Goal: Information Seeking & Learning: Learn about a topic

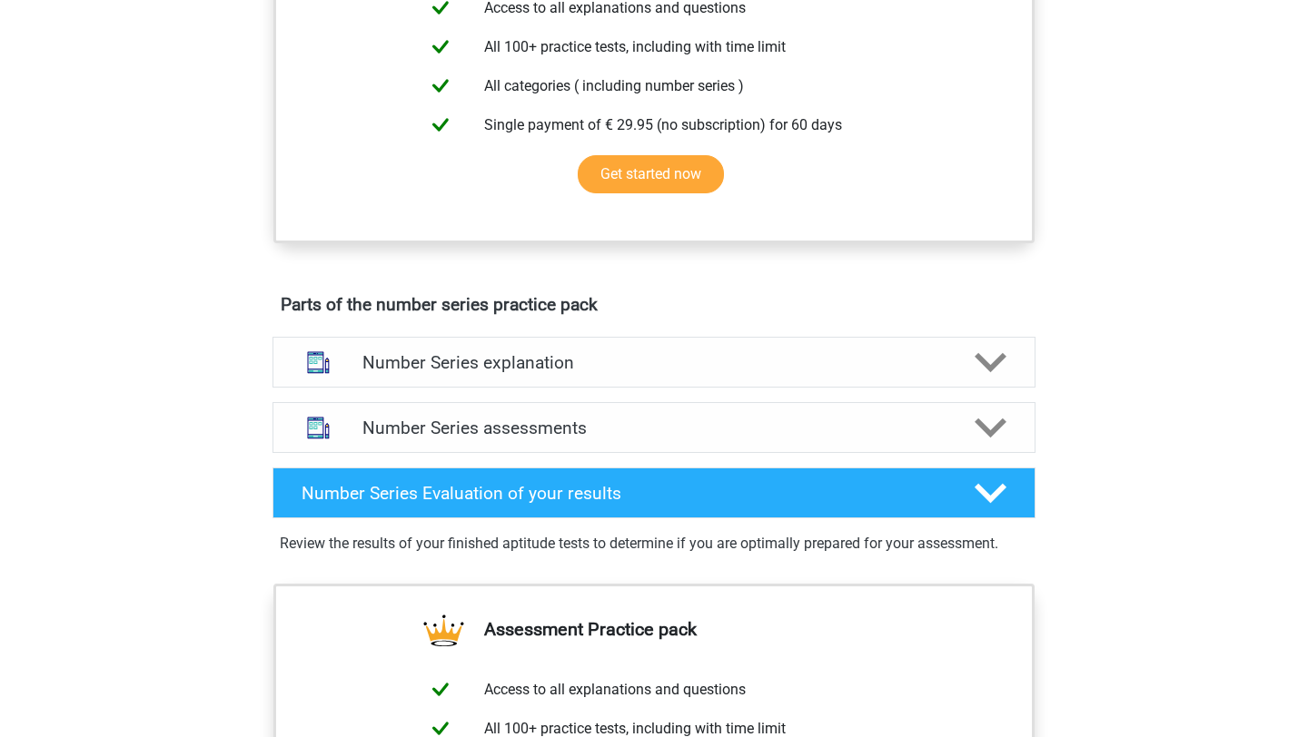
scroll to position [732, 0]
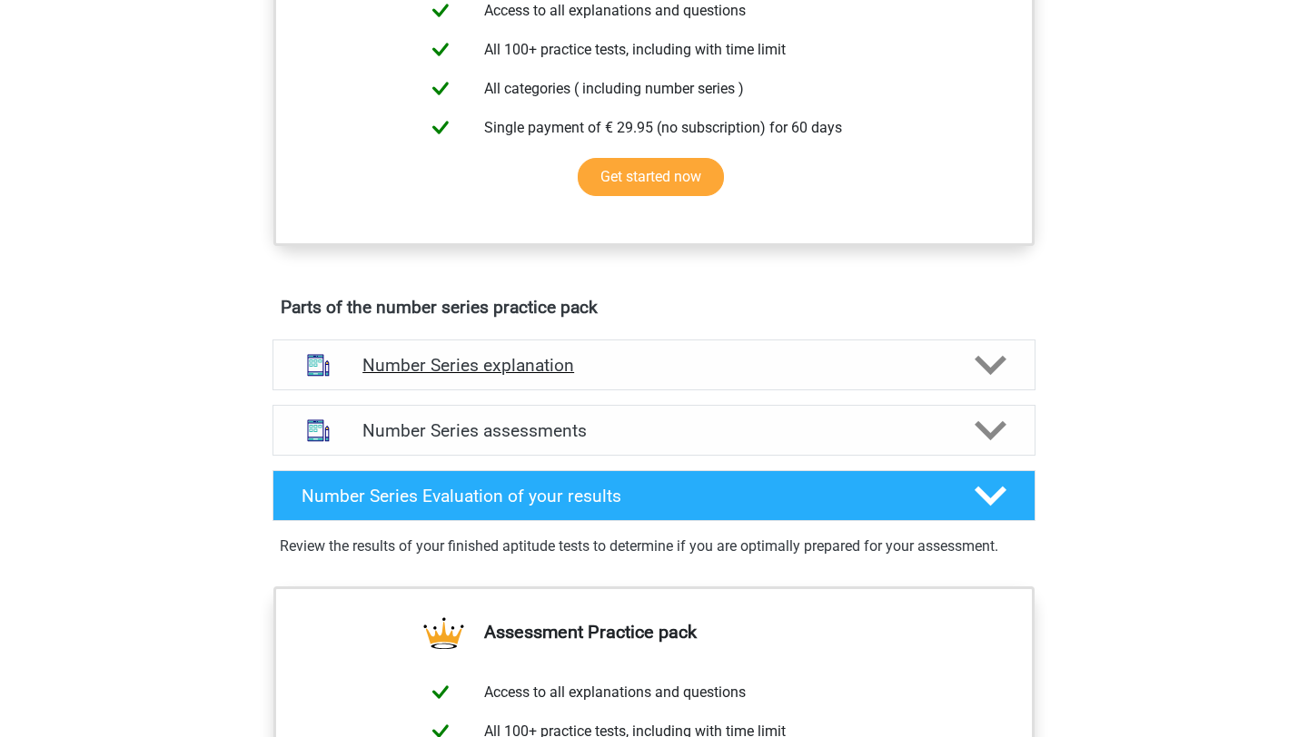
click at [968, 361] on div at bounding box center [989, 366] width 61 height 32
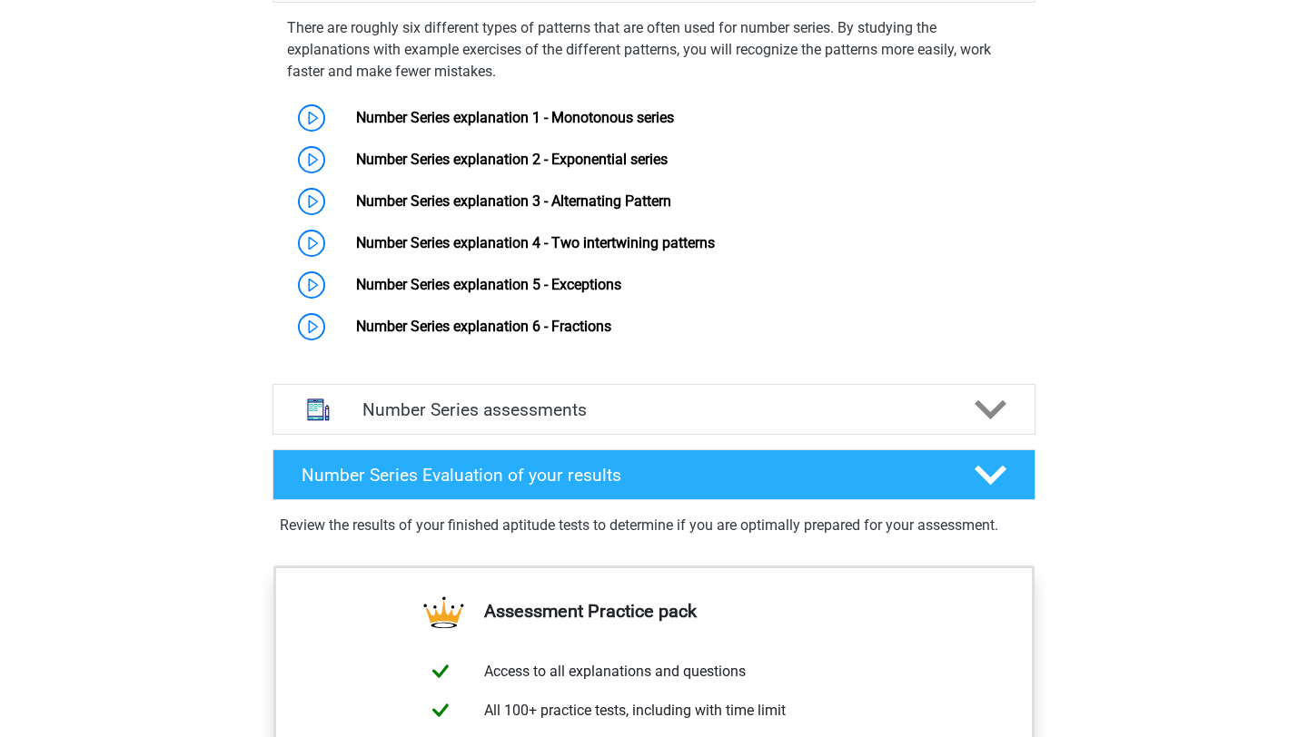
scroll to position [1119, 0]
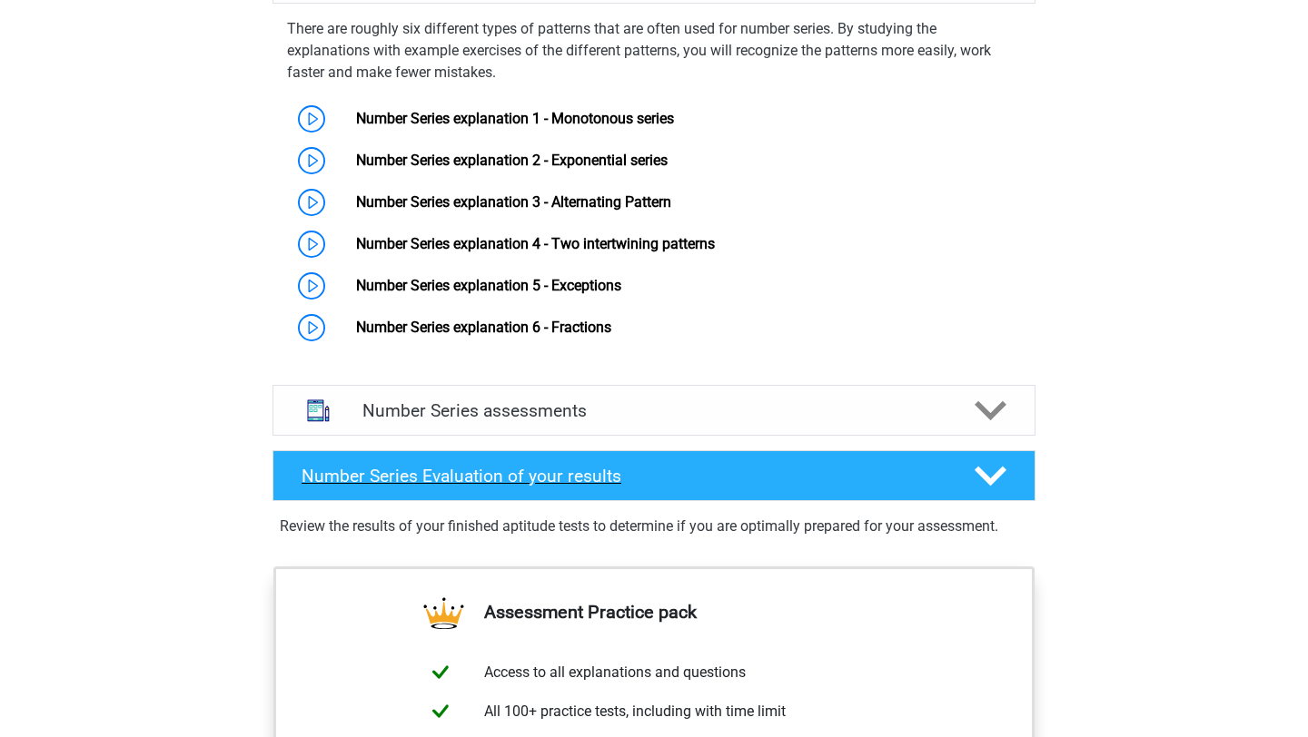
click at [962, 476] on div at bounding box center [989, 476] width 61 height 32
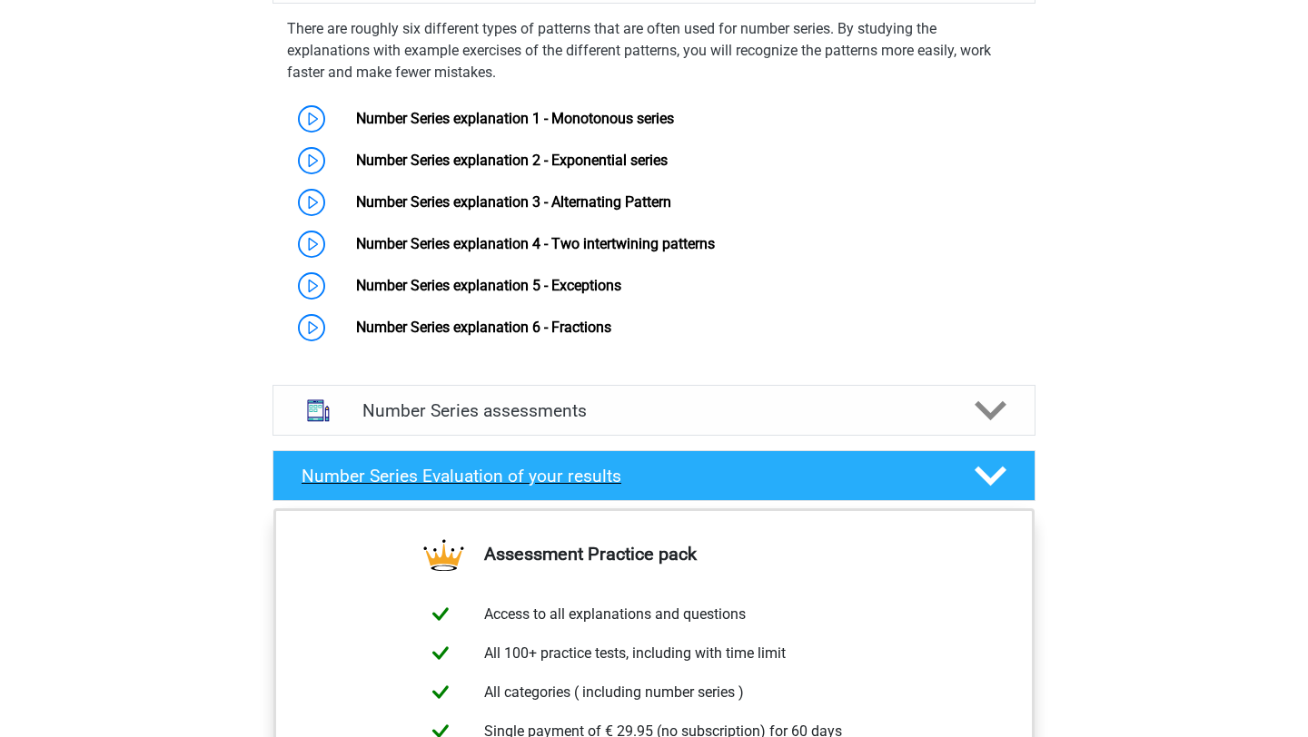
click at [965, 475] on div at bounding box center [989, 476] width 61 height 32
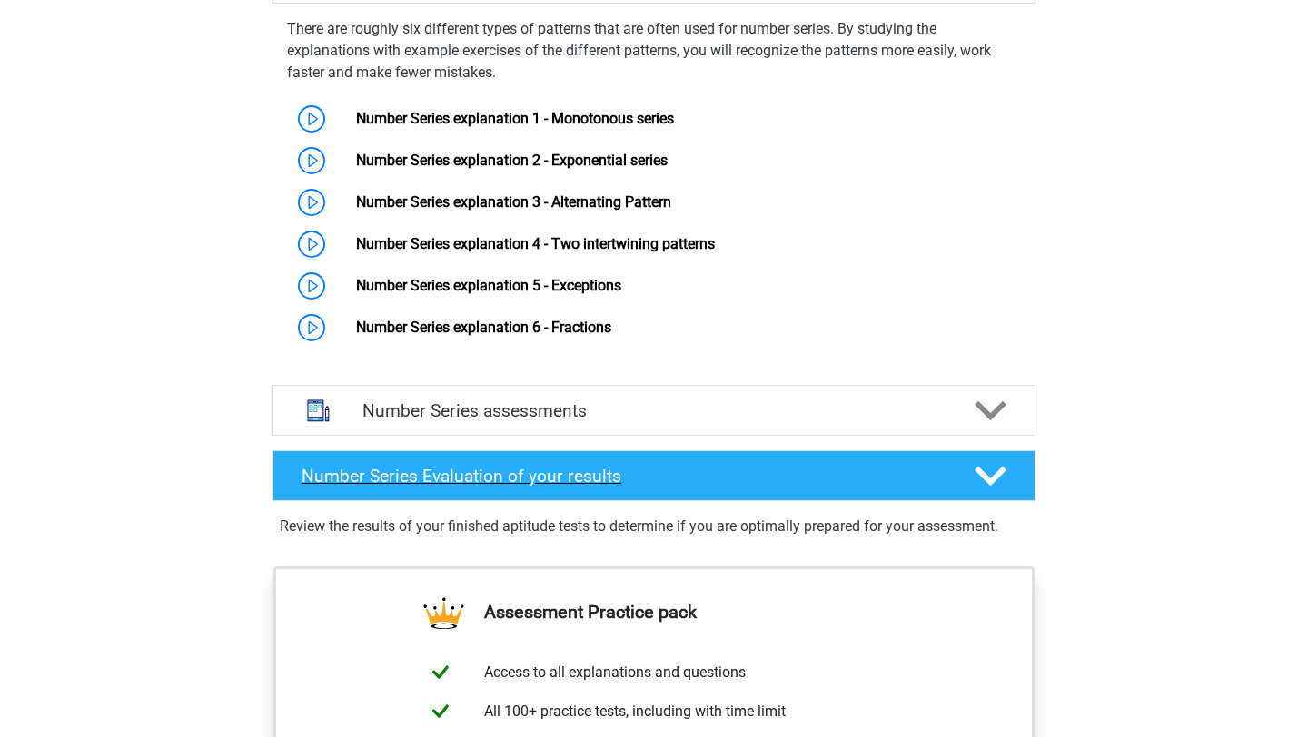
click at [965, 475] on div at bounding box center [989, 476] width 61 height 32
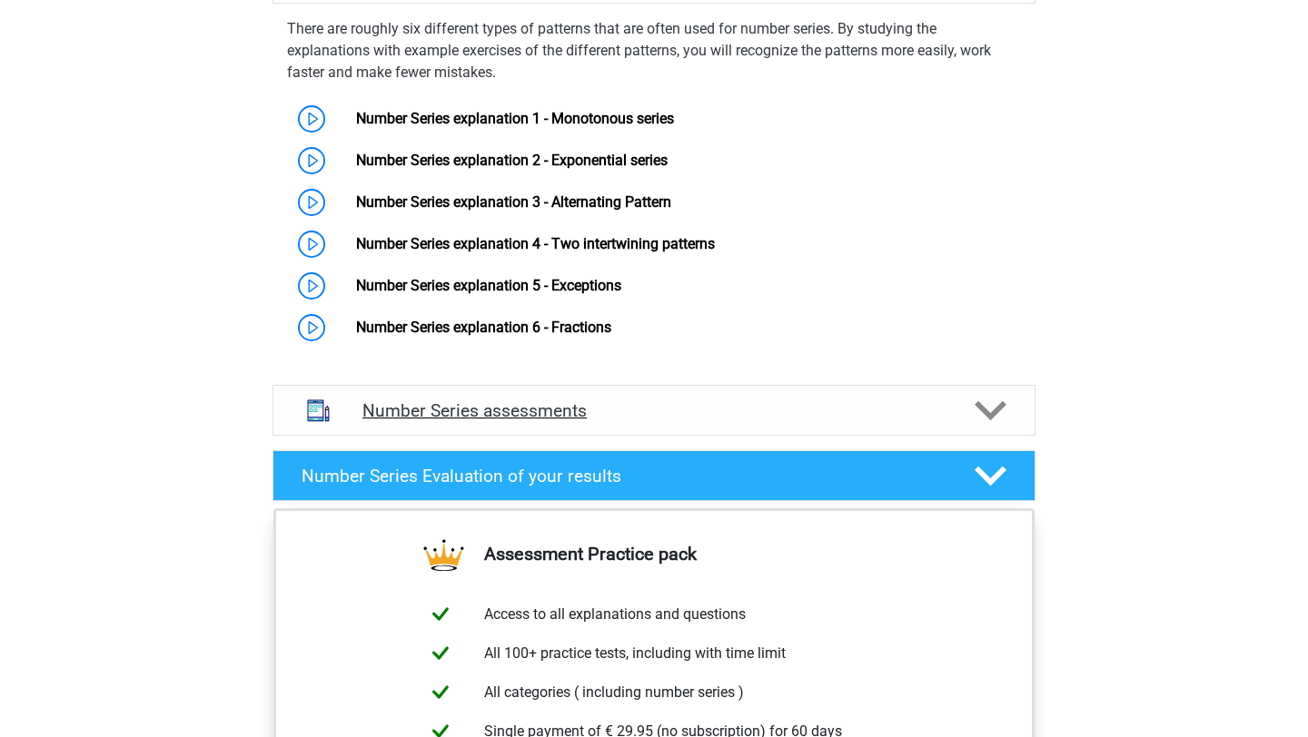
click at [964, 417] on div at bounding box center [989, 411] width 61 height 32
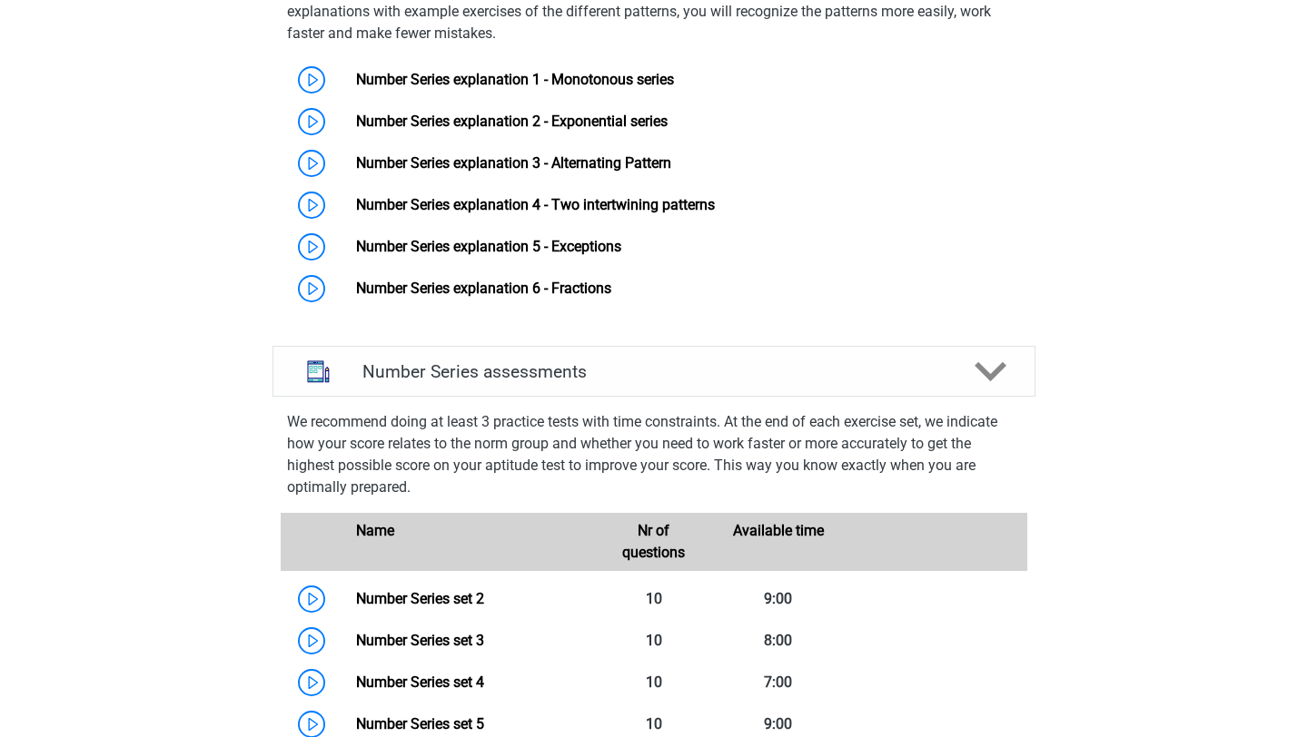
scroll to position [1236, 0]
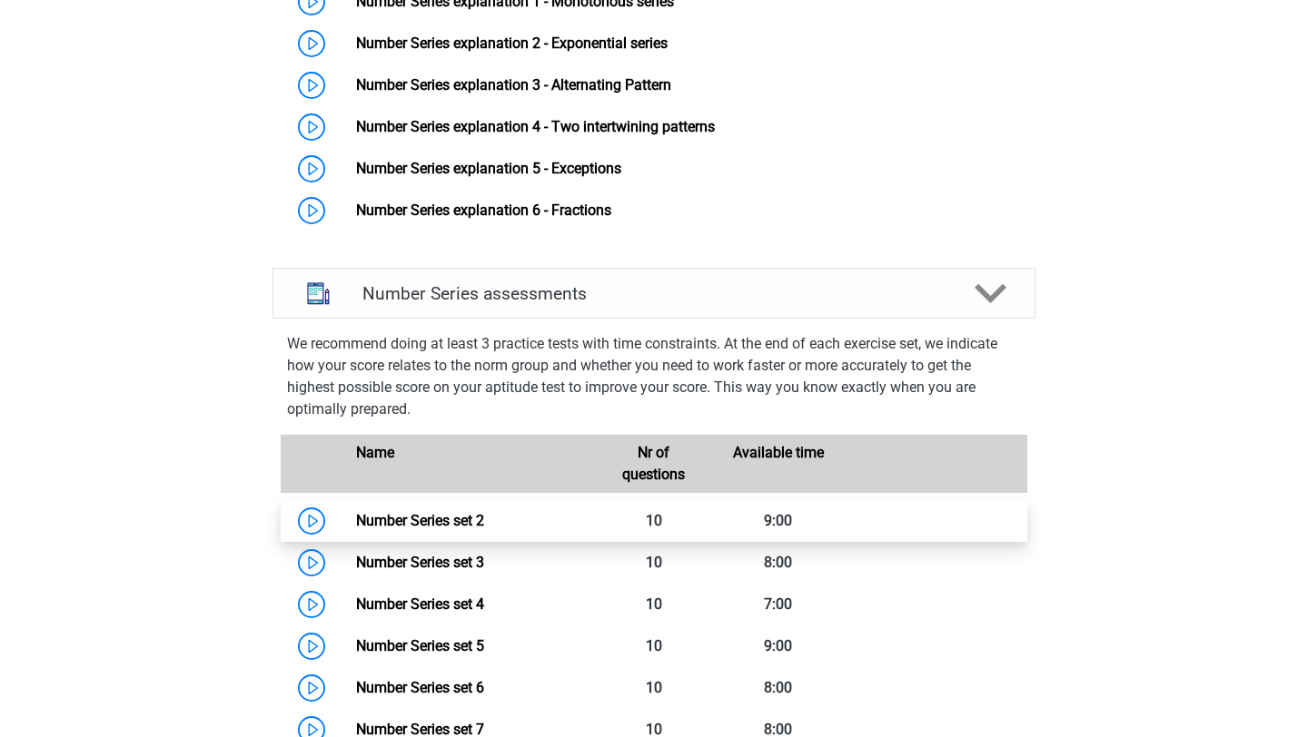
click at [364, 526] on link "Number Series set 2" at bounding box center [420, 520] width 128 height 17
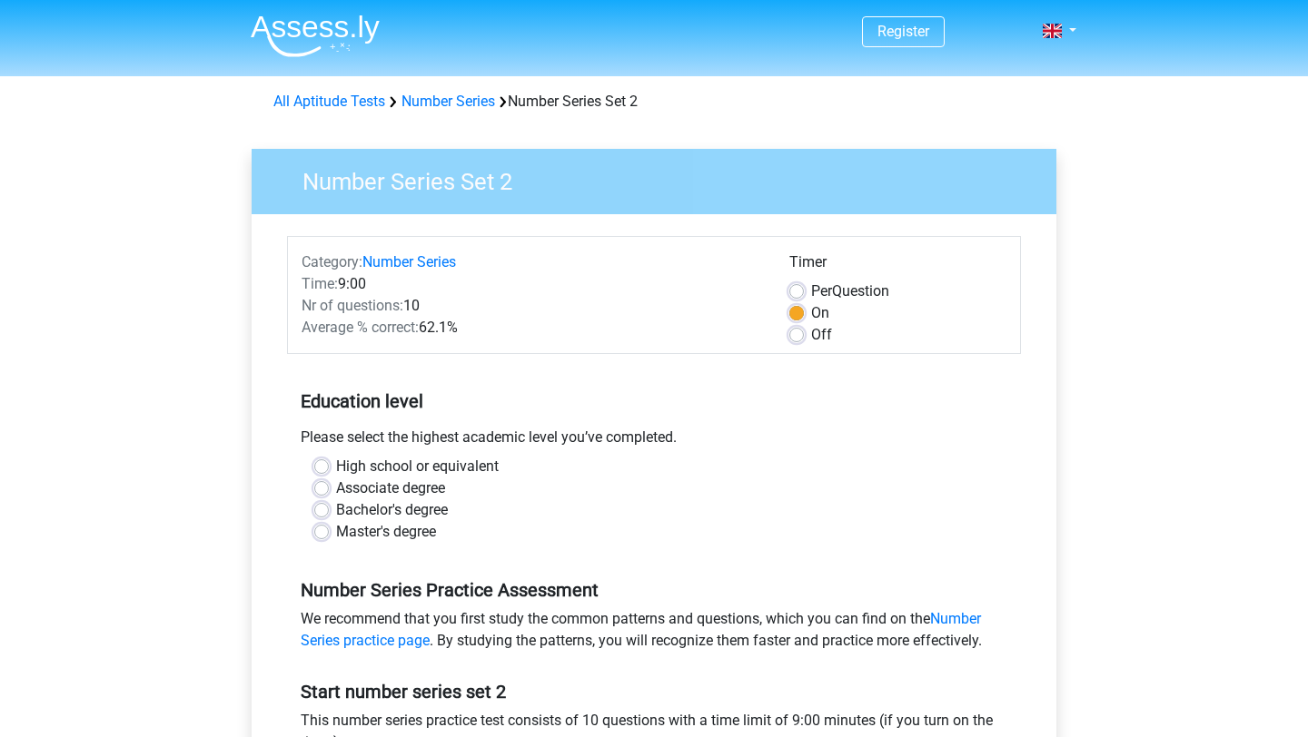
click at [355, 512] on label "Bachelor's degree" at bounding box center [392, 511] width 112 height 22
click at [329, 512] on input "Bachelor's degree" at bounding box center [321, 509] width 15 height 18
radio input "true"
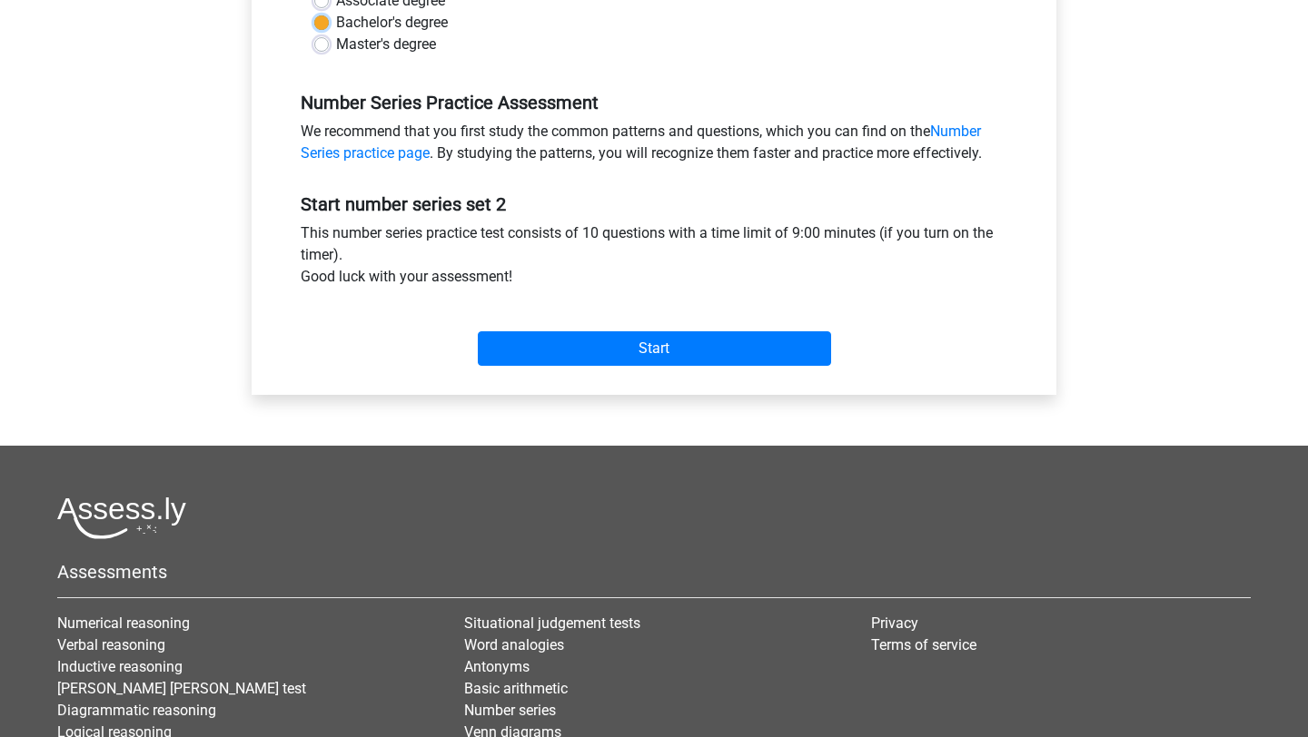
scroll to position [445, 0]
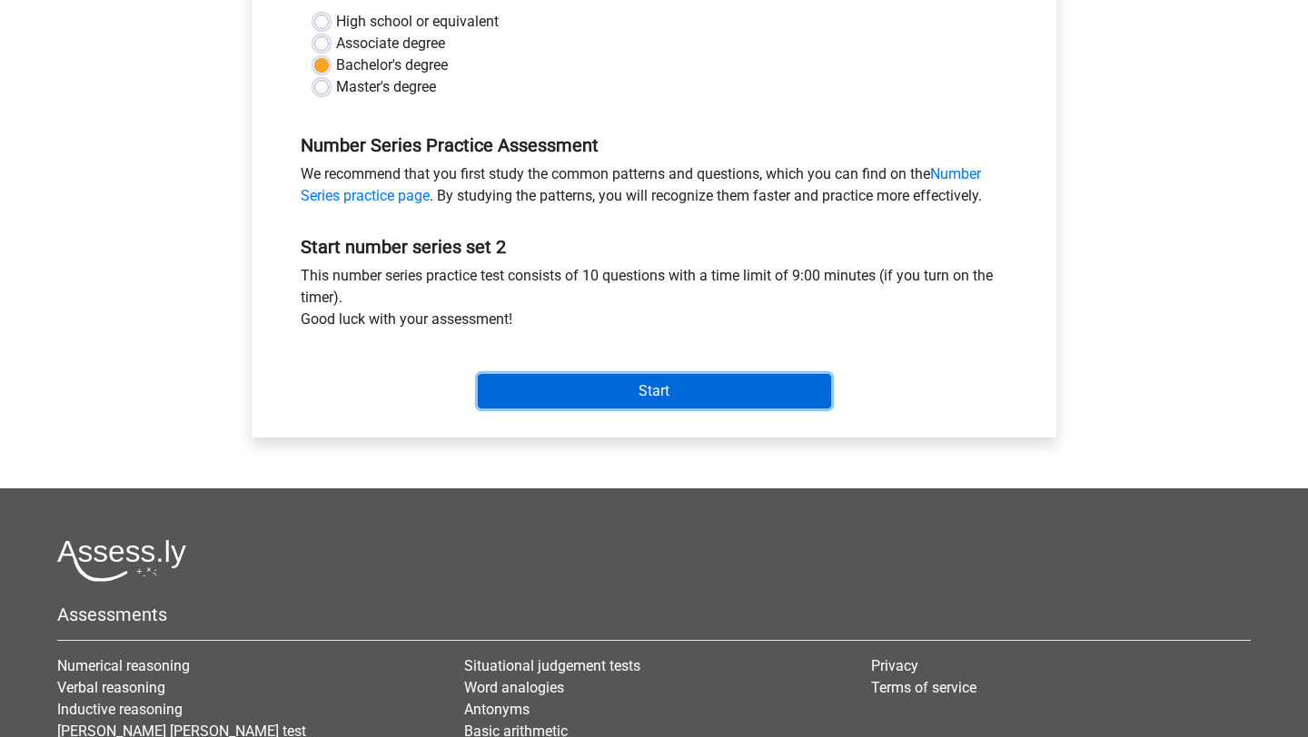
click at [668, 387] on input "Start" at bounding box center [654, 391] width 353 height 35
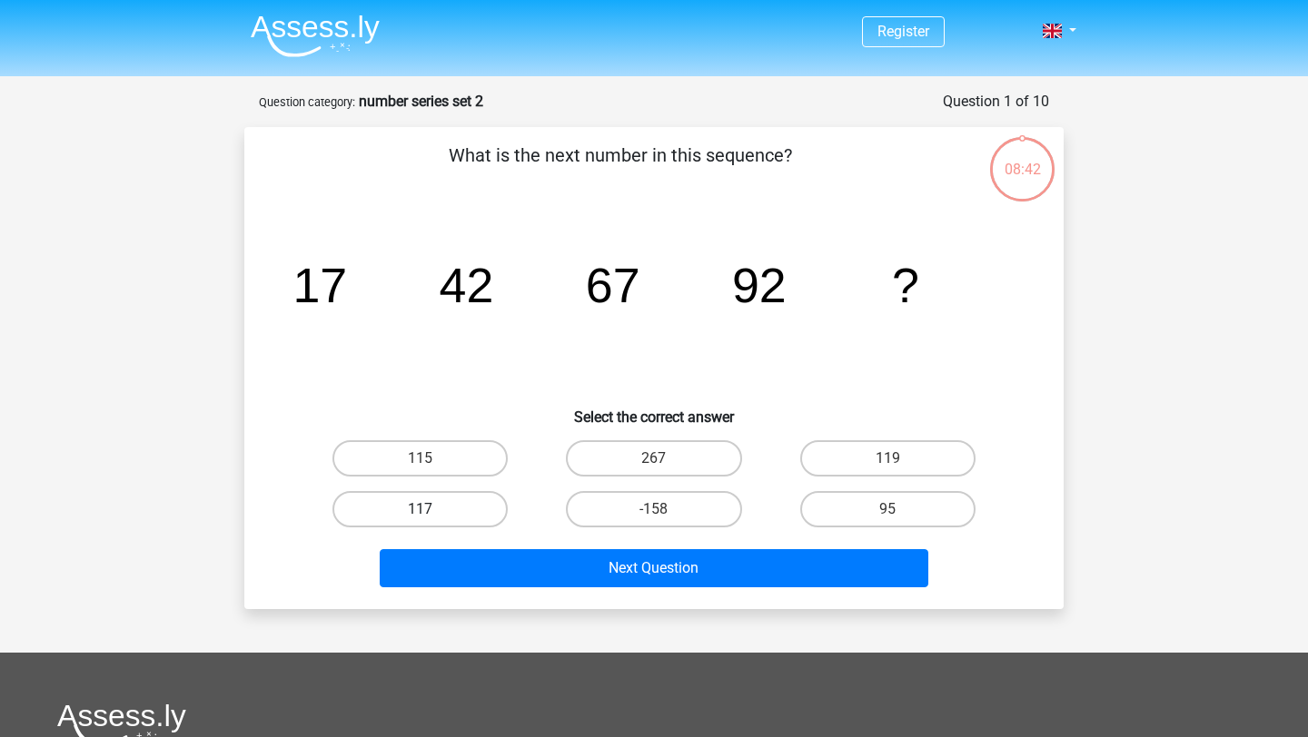
click at [417, 507] on label "117" at bounding box center [419, 509] width 175 height 36
click at [421, 510] on input "117" at bounding box center [427, 516] width 12 height 12
radio input "true"
click at [602, 606] on div "What is the next number in this sequence? image/svg+xml 17 42 67 92 ? Select th…" at bounding box center [653, 368] width 819 height 482
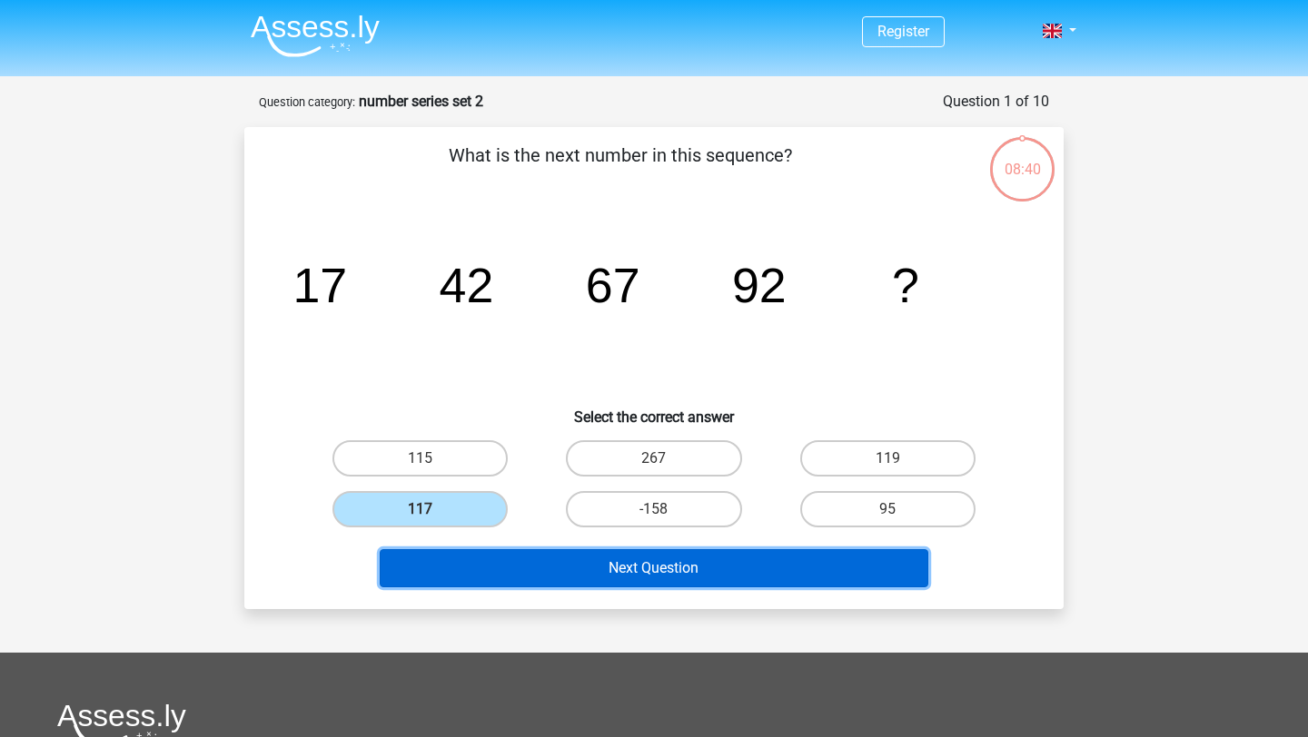
click at [608, 583] on button "Next Question" at bounding box center [654, 568] width 549 height 38
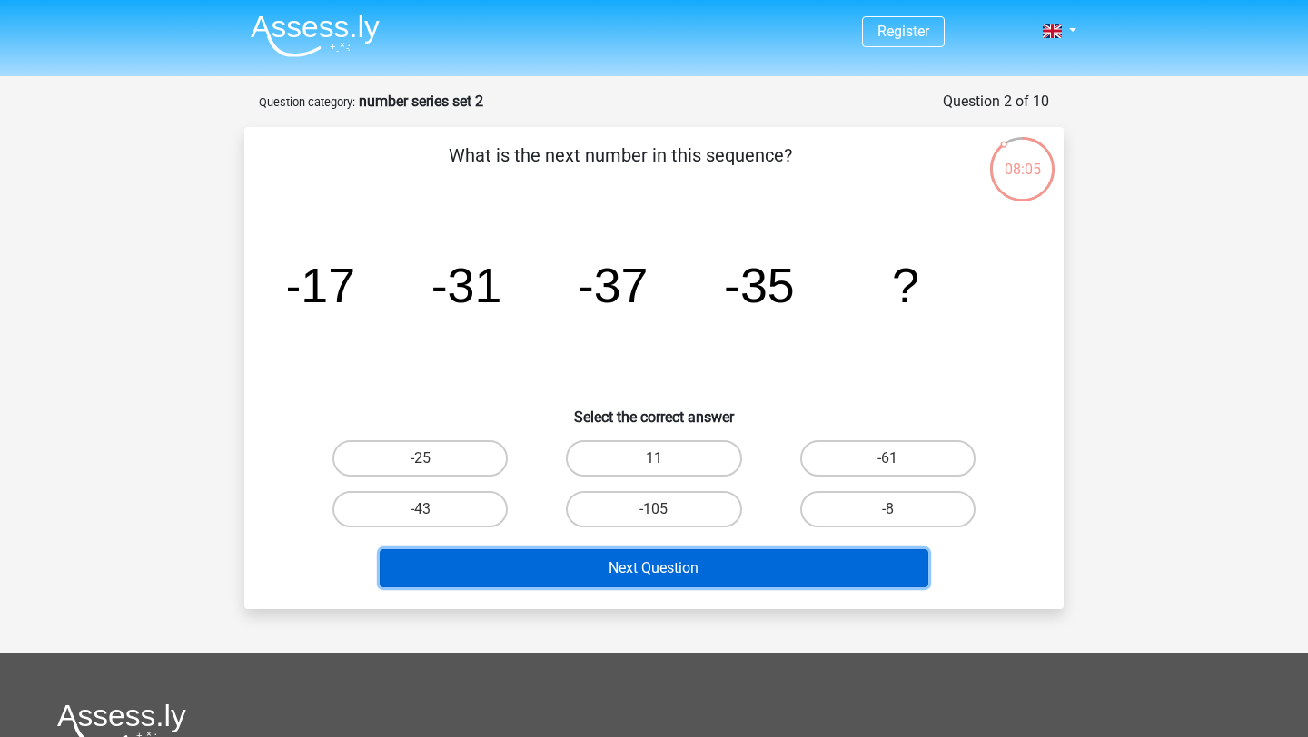
click at [624, 565] on button "Next Question" at bounding box center [654, 568] width 549 height 38
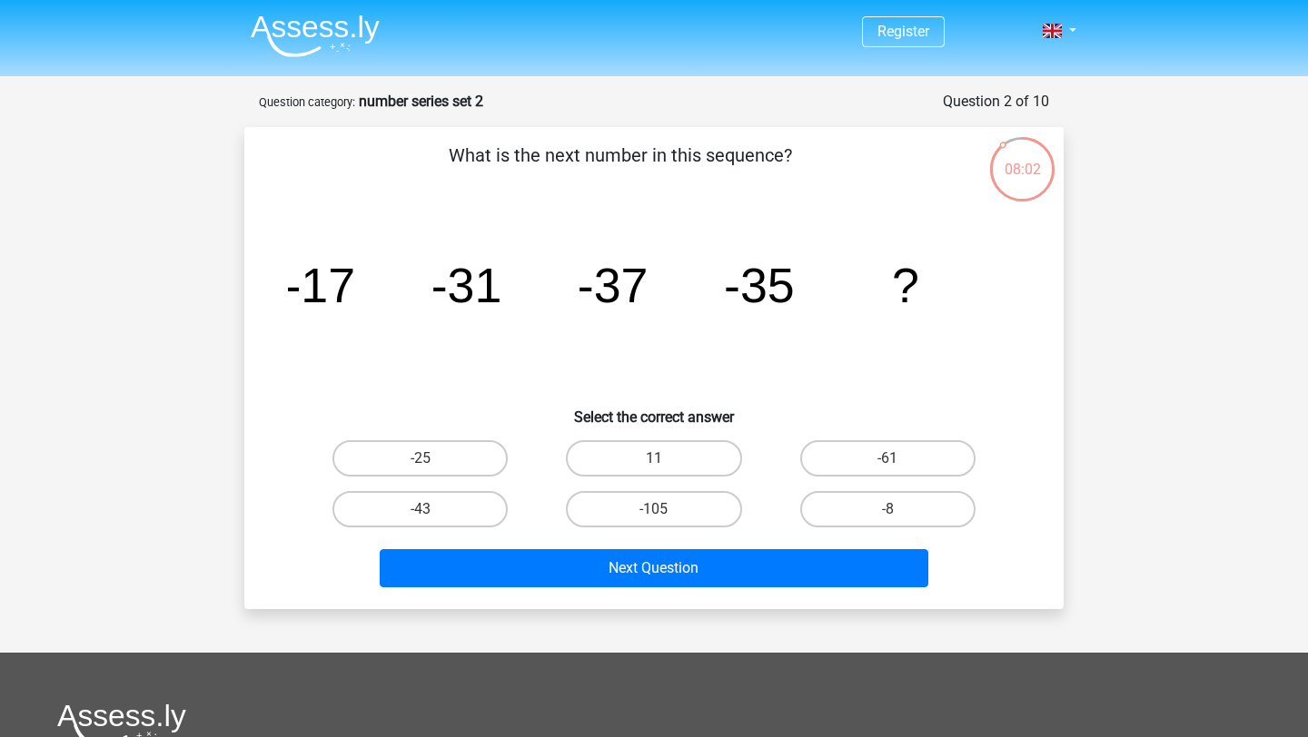
click at [542, 405] on h6 "Select the correct answer" at bounding box center [653, 410] width 761 height 32
click at [472, 506] on label "-43" at bounding box center [419, 509] width 175 height 36
click at [432, 510] on input "-43" at bounding box center [427, 516] width 12 height 12
radio input "true"
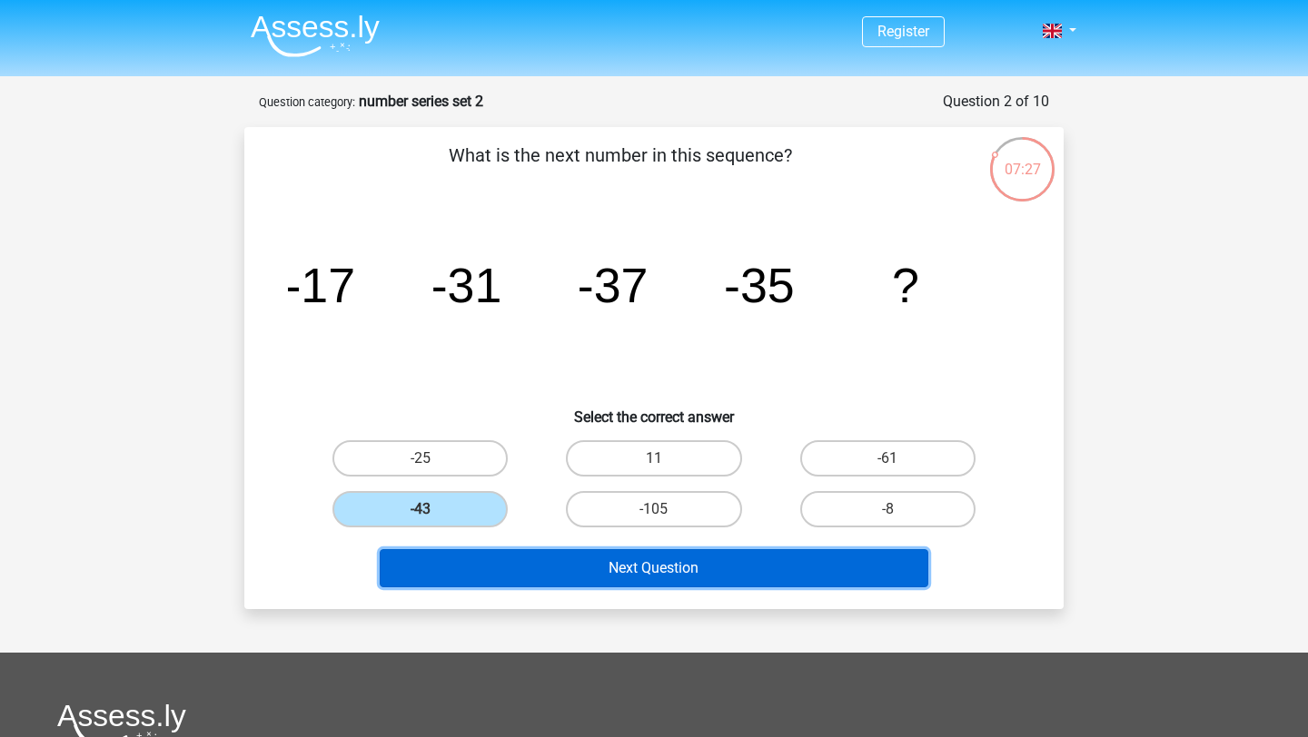
click at [638, 569] on button "Next Question" at bounding box center [654, 568] width 549 height 38
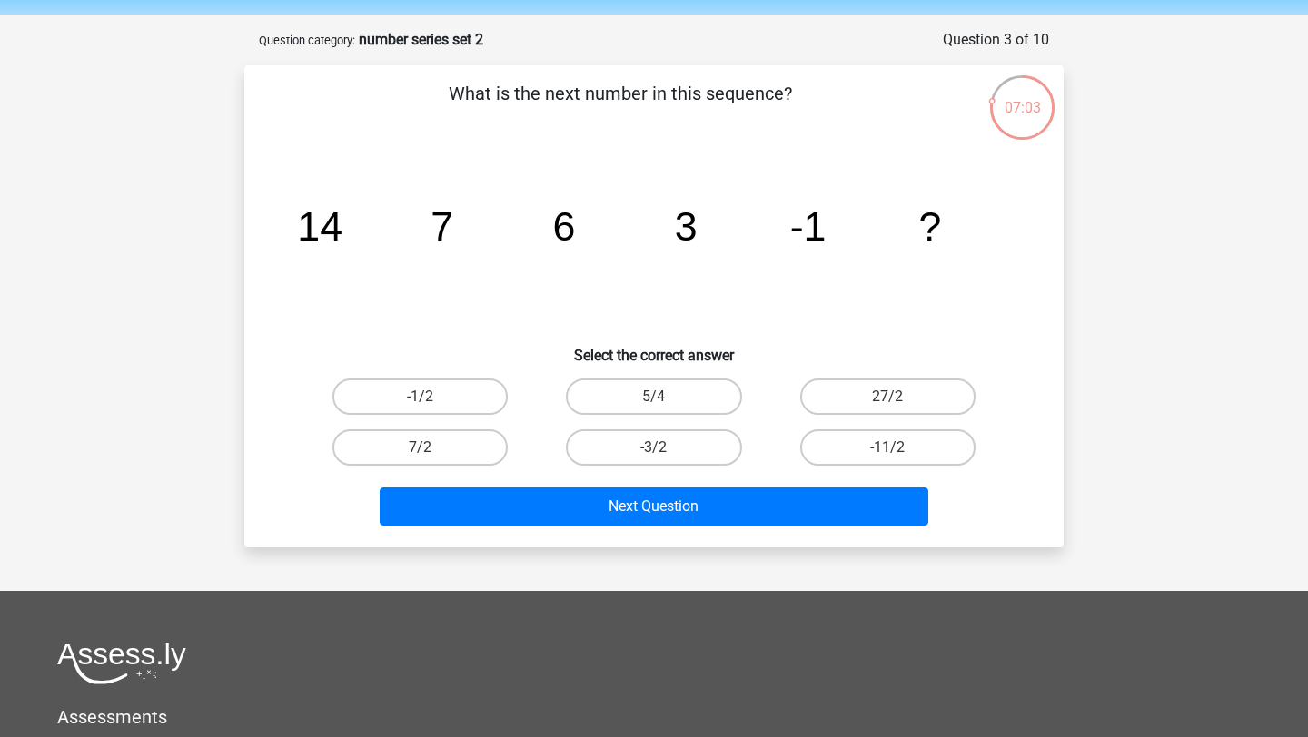
scroll to position [59, 0]
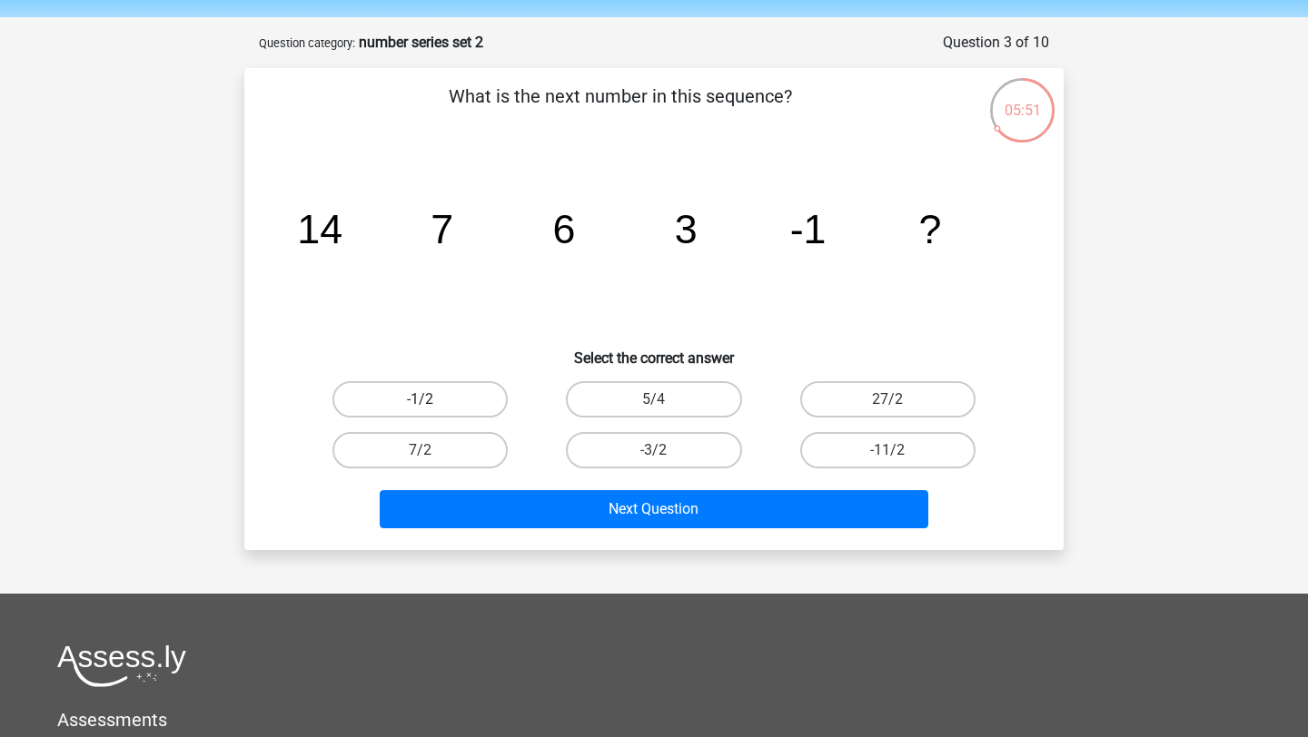
click at [375, 412] on label "-1/2" at bounding box center [419, 399] width 175 height 36
click at [421, 411] on input "-1/2" at bounding box center [427, 406] width 12 height 12
radio input "true"
click at [703, 530] on div "Next Question" at bounding box center [653, 512] width 701 height 45
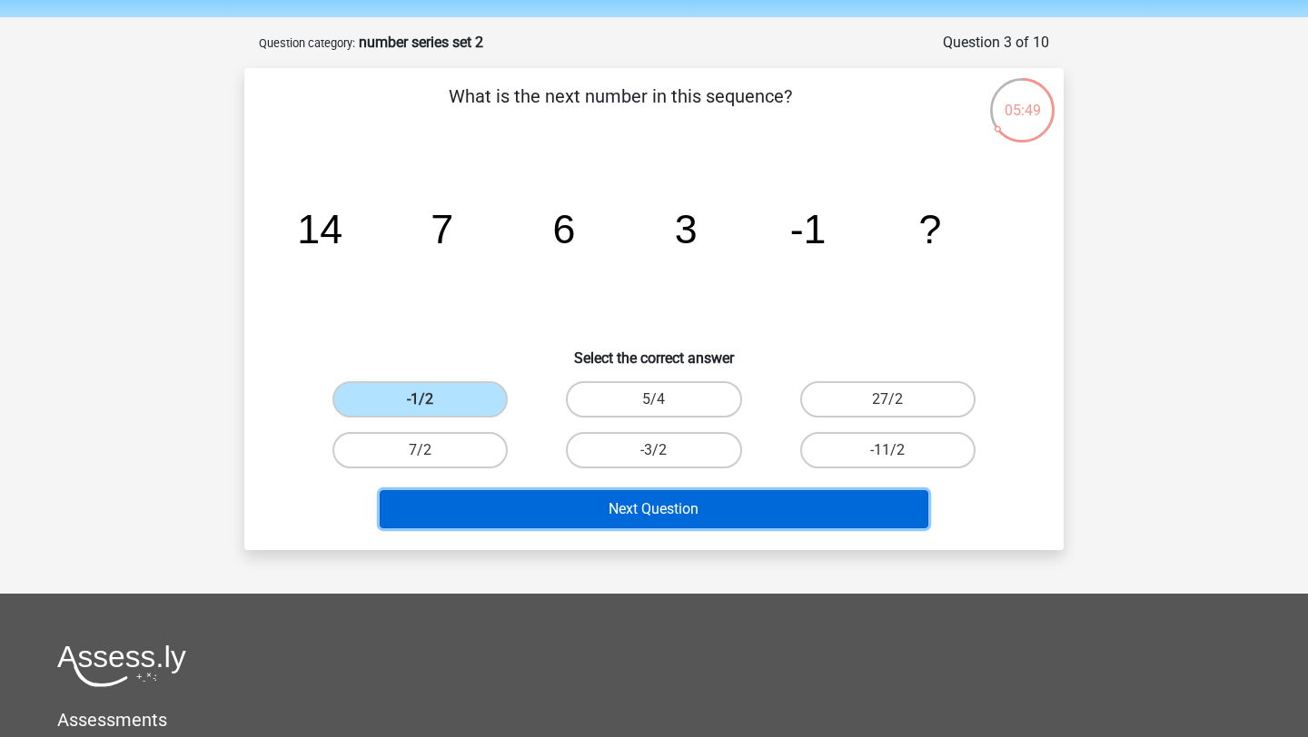
click at [702, 527] on button "Next Question" at bounding box center [654, 509] width 549 height 38
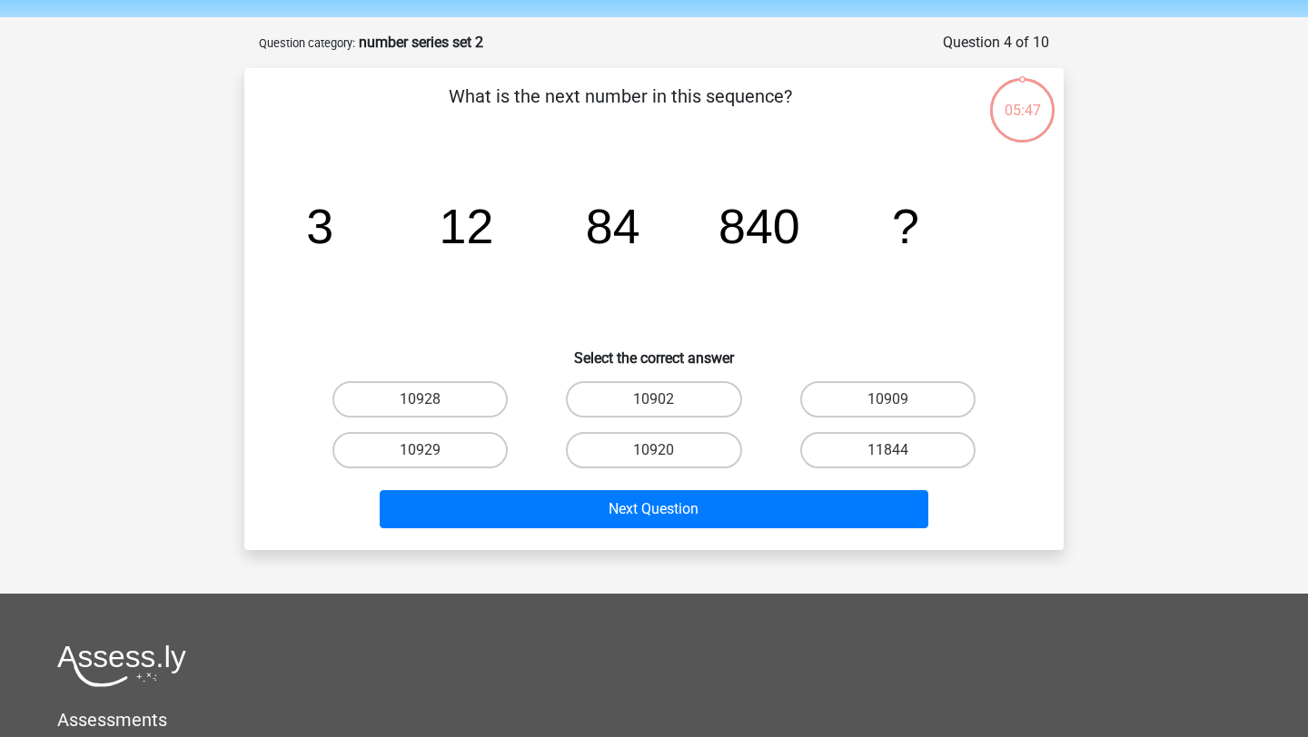
scroll to position [91, 0]
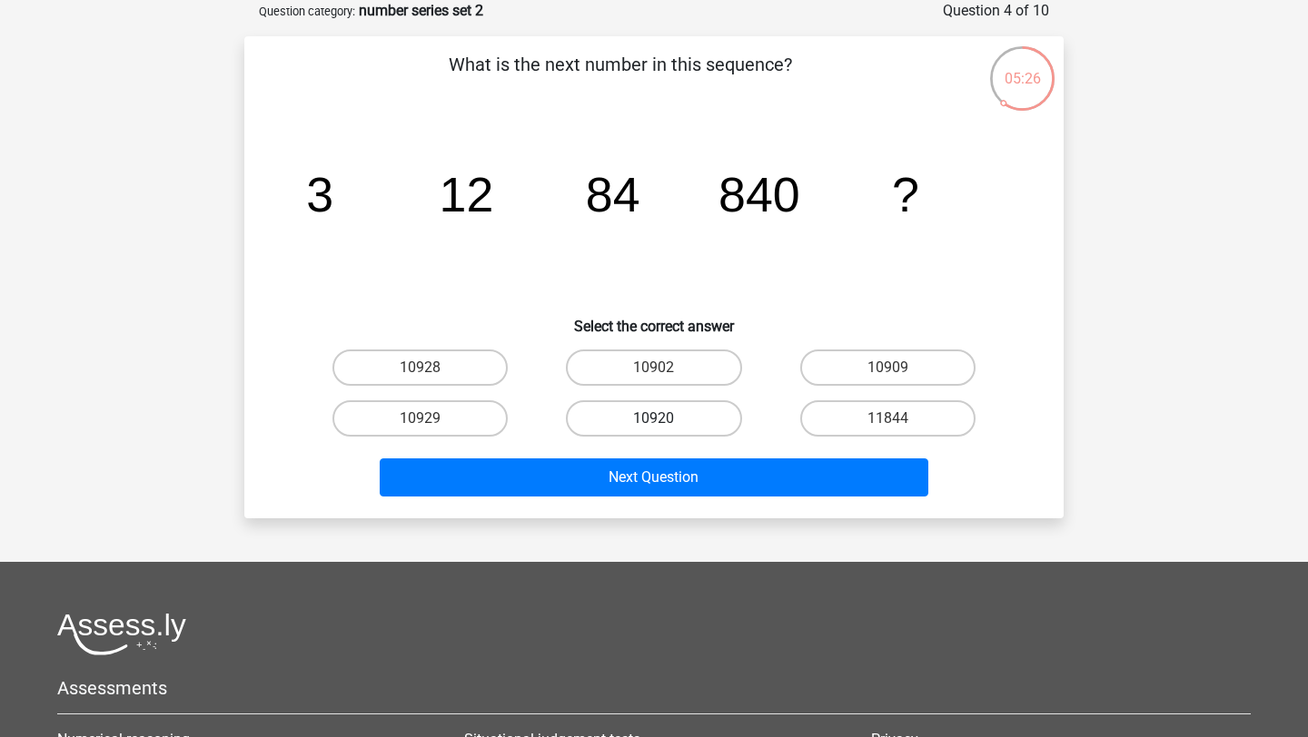
click at [637, 431] on label "10920" at bounding box center [653, 419] width 175 height 36
click at [654, 431] on input "10920" at bounding box center [660, 425] width 12 height 12
radio input "true"
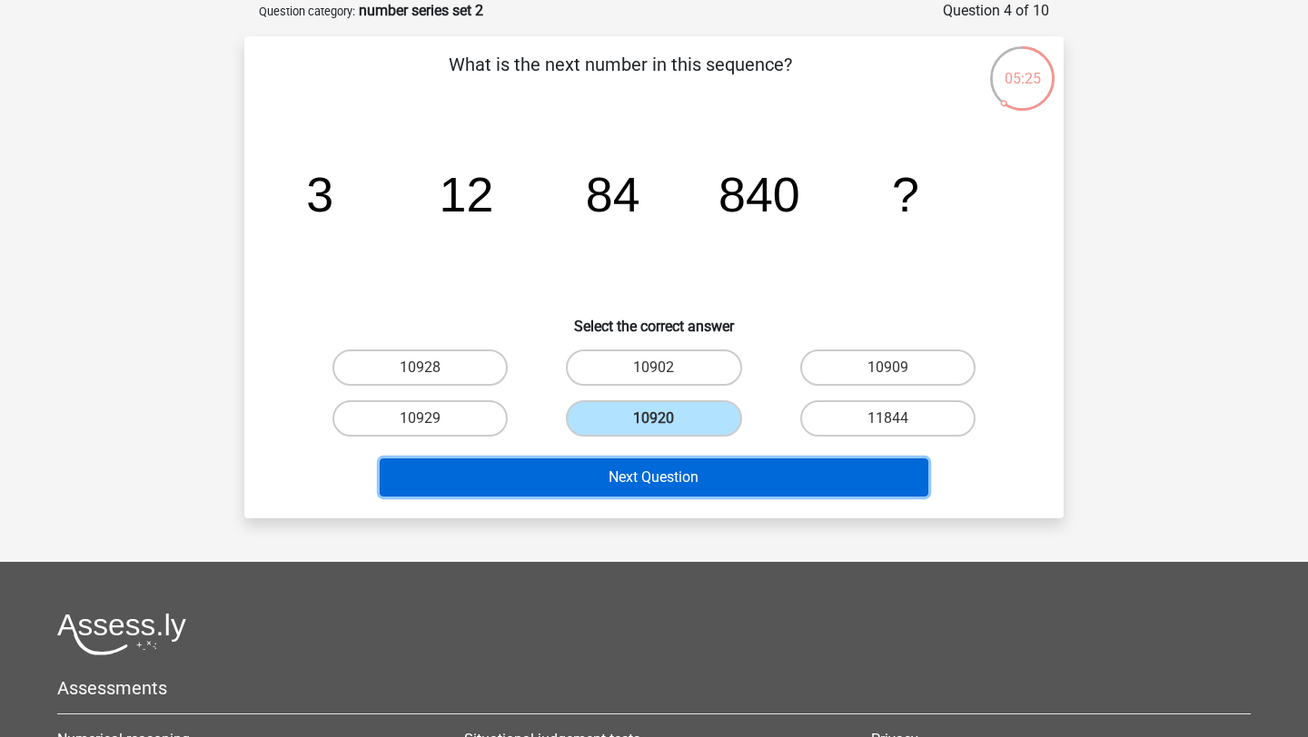
click at [654, 472] on button "Next Question" at bounding box center [654, 478] width 549 height 38
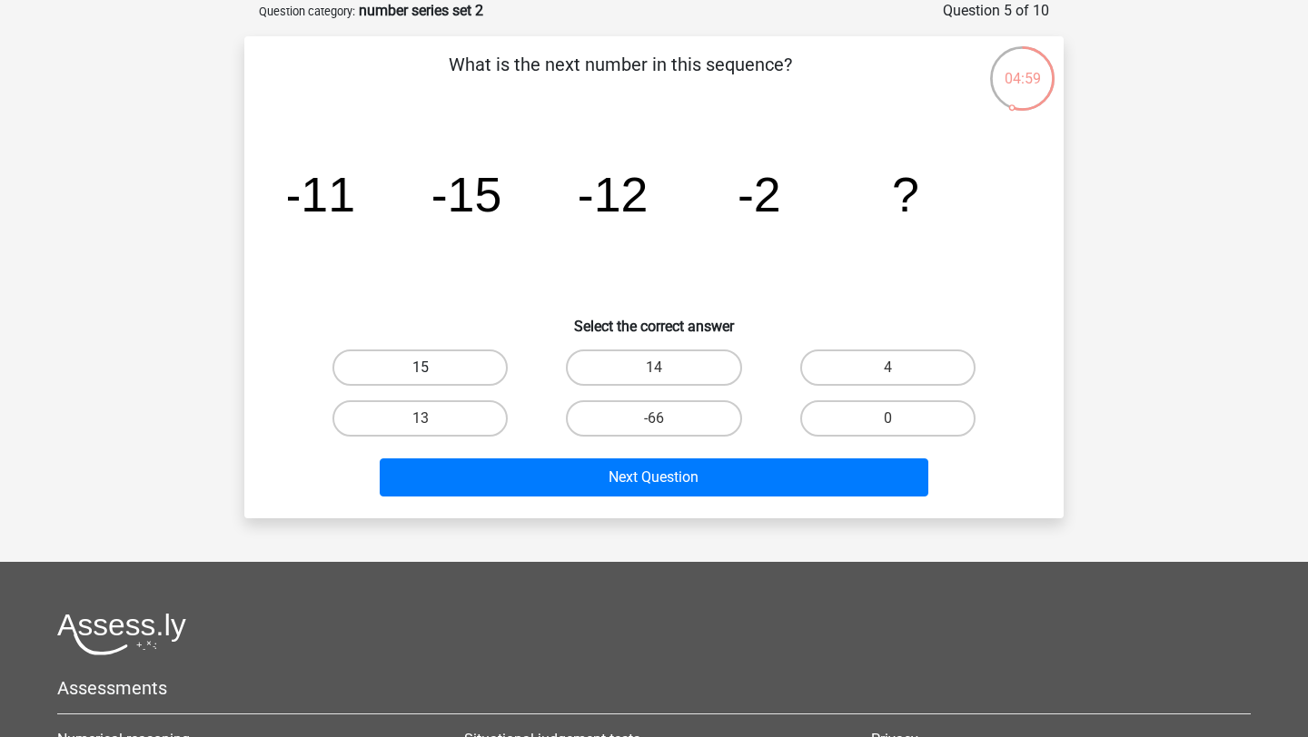
click at [422, 381] on label "15" at bounding box center [419, 368] width 175 height 36
click at [422, 380] on input "15" at bounding box center [427, 374] width 12 height 12
radio input "true"
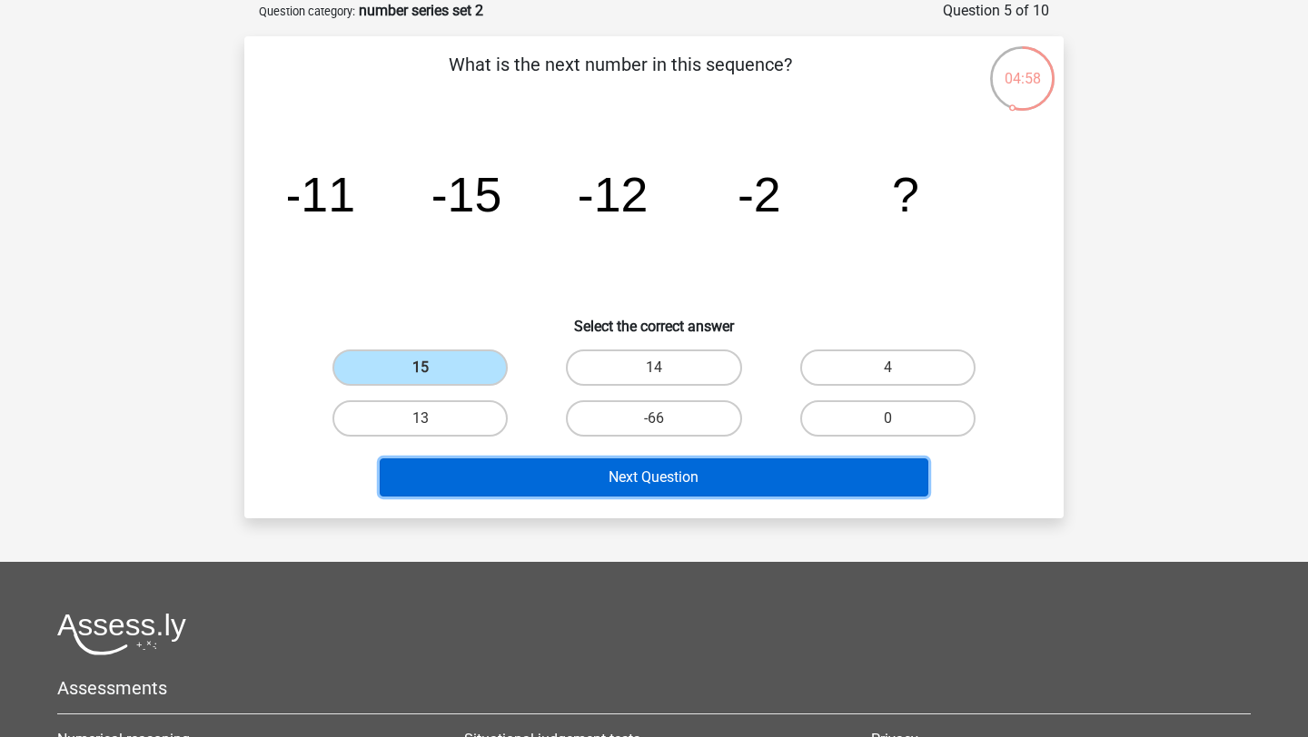
click at [557, 494] on button "Next Question" at bounding box center [654, 478] width 549 height 38
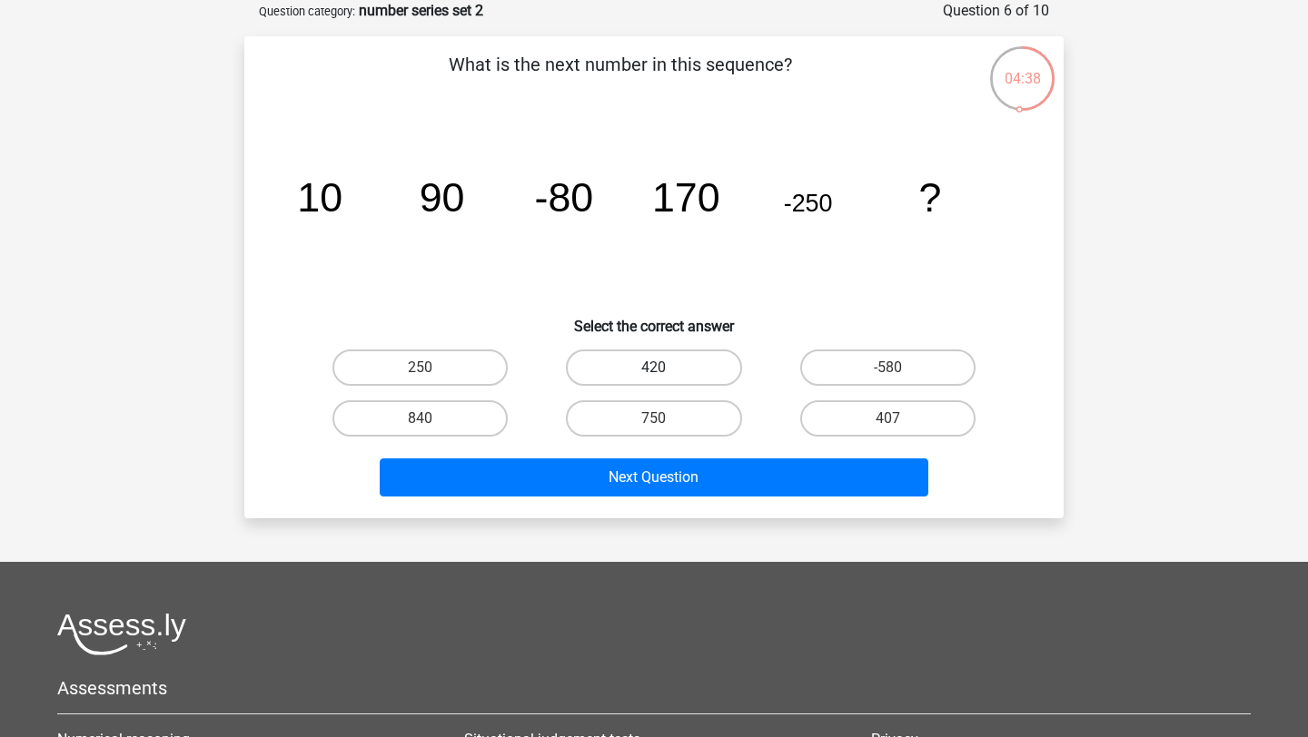
click at [633, 366] on label "420" at bounding box center [653, 368] width 175 height 36
click at [654, 368] on input "420" at bounding box center [660, 374] width 12 height 12
radio input "true"
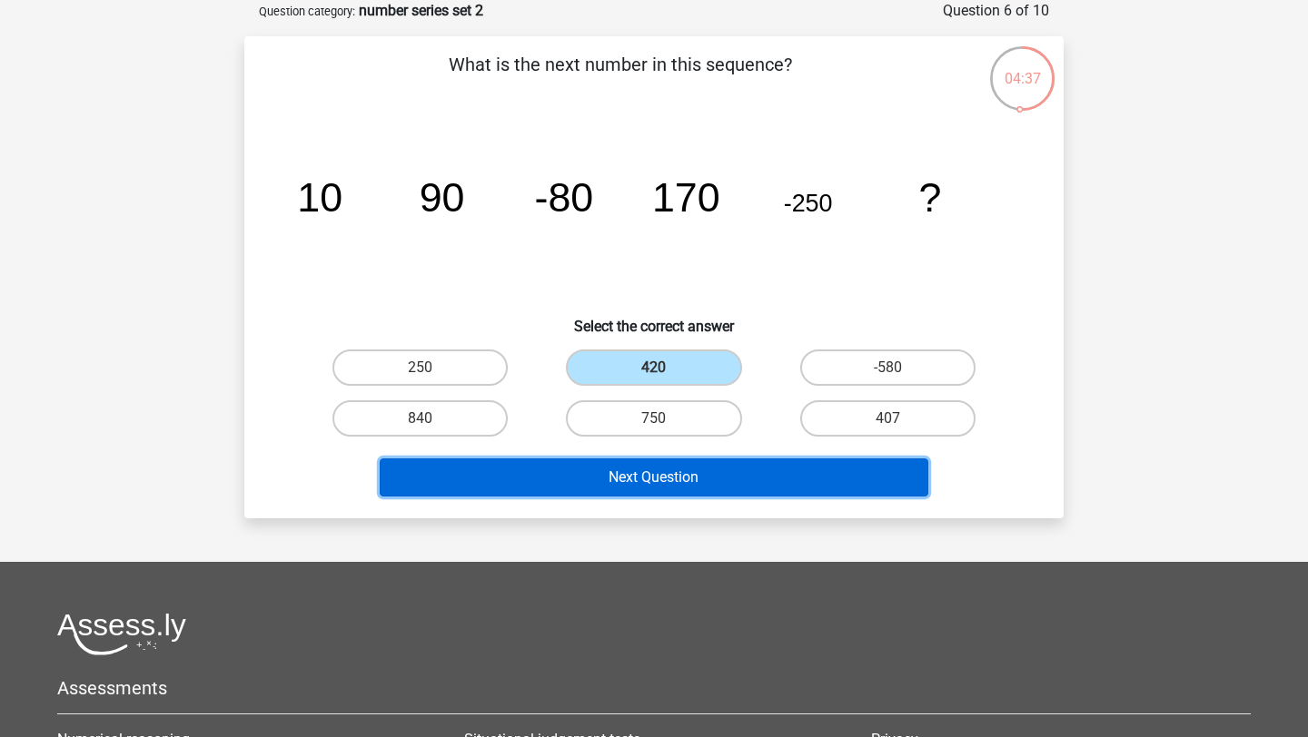
click at [678, 491] on button "Next Question" at bounding box center [654, 478] width 549 height 38
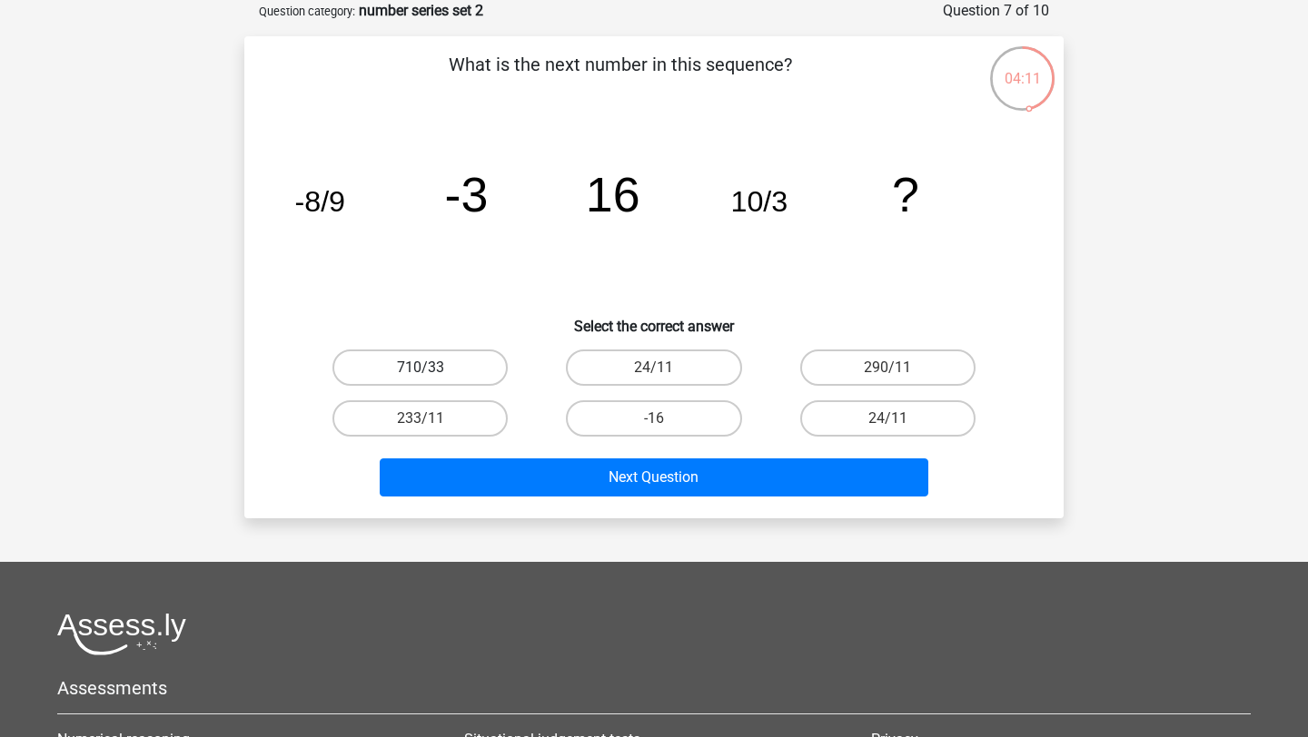
click at [435, 370] on label "710/33" at bounding box center [419, 368] width 175 height 36
click at [432, 370] on input "710/33" at bounding box center [427, 374] width 12 height 12
radio input "true"
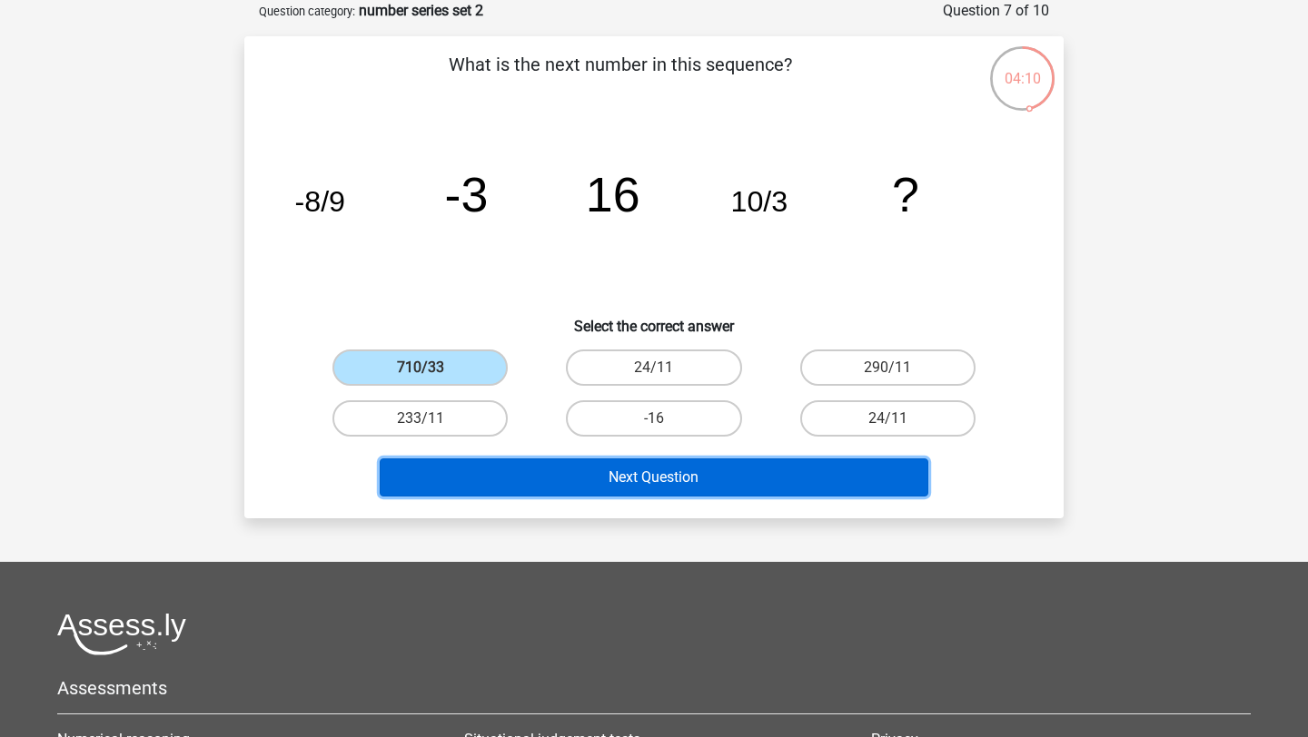
click at [610, 480] on button "Next Question" at bounding box center [654, 478] width 549 height 38
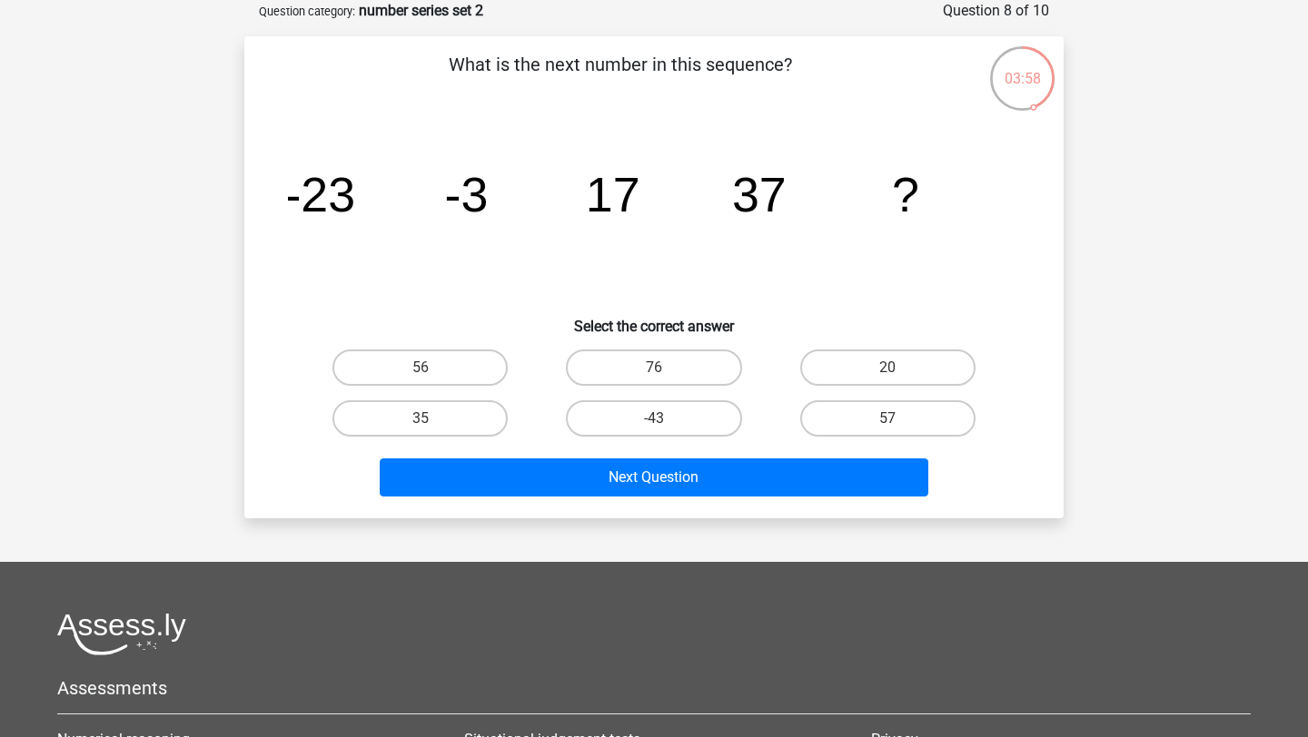
click at [889, 420] on input "57" at bounding box center [893, 425] width 12 height 12
radio input "true"
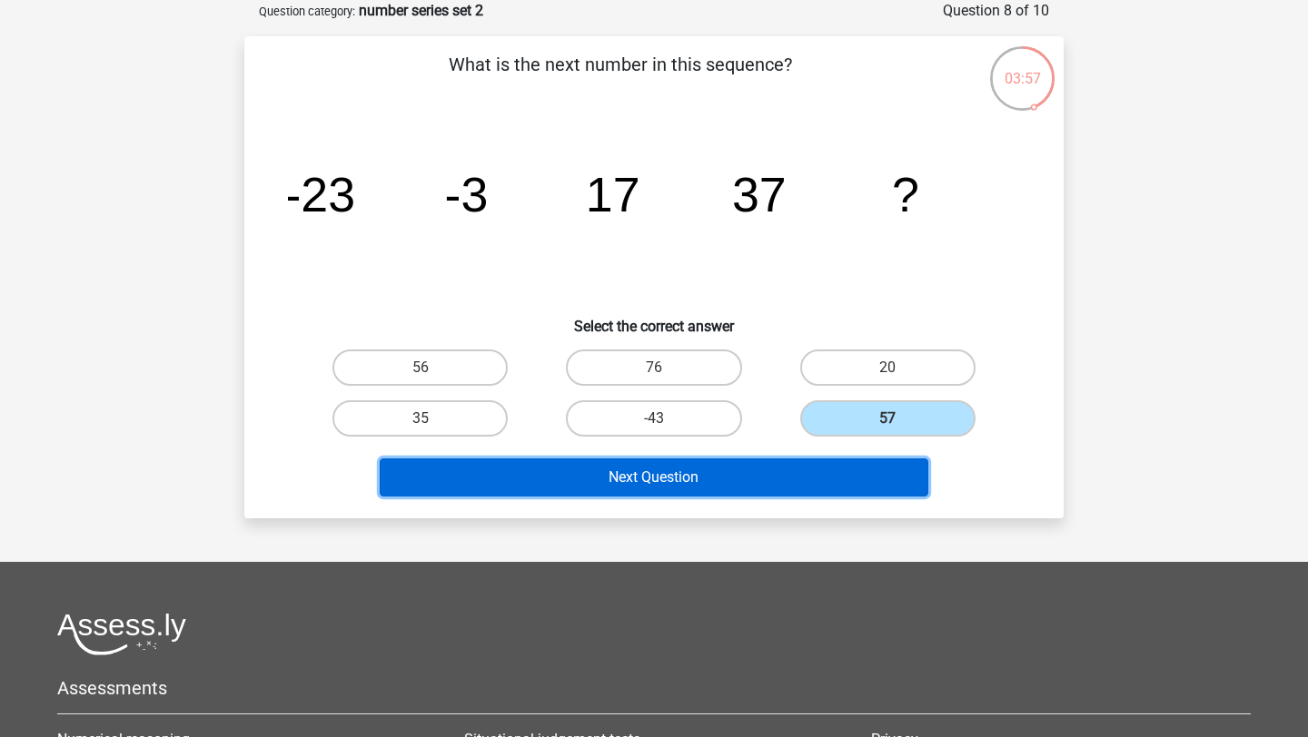
click at [749, 485] on button "Next Question" at bounding box center [654, 478] width 549 height 38
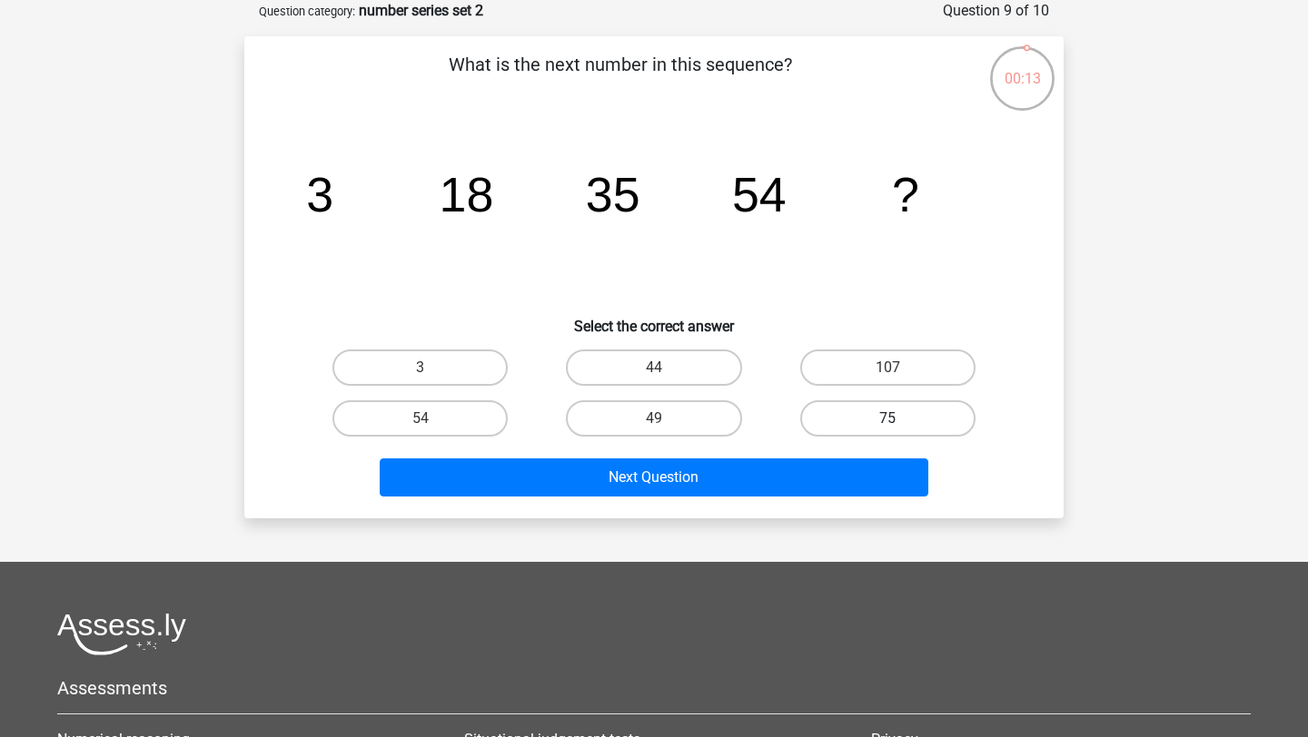
click at [845, 419] on label "75" at bounding box center [887, 419] width 175 height 36
click at [887, 419] on input "75" at bounding box center [893, 425] width 12 height 12
radio input "true"
click at [777, 454] on div "Next Question" at bounding box center [653, 474] width 761 height 60
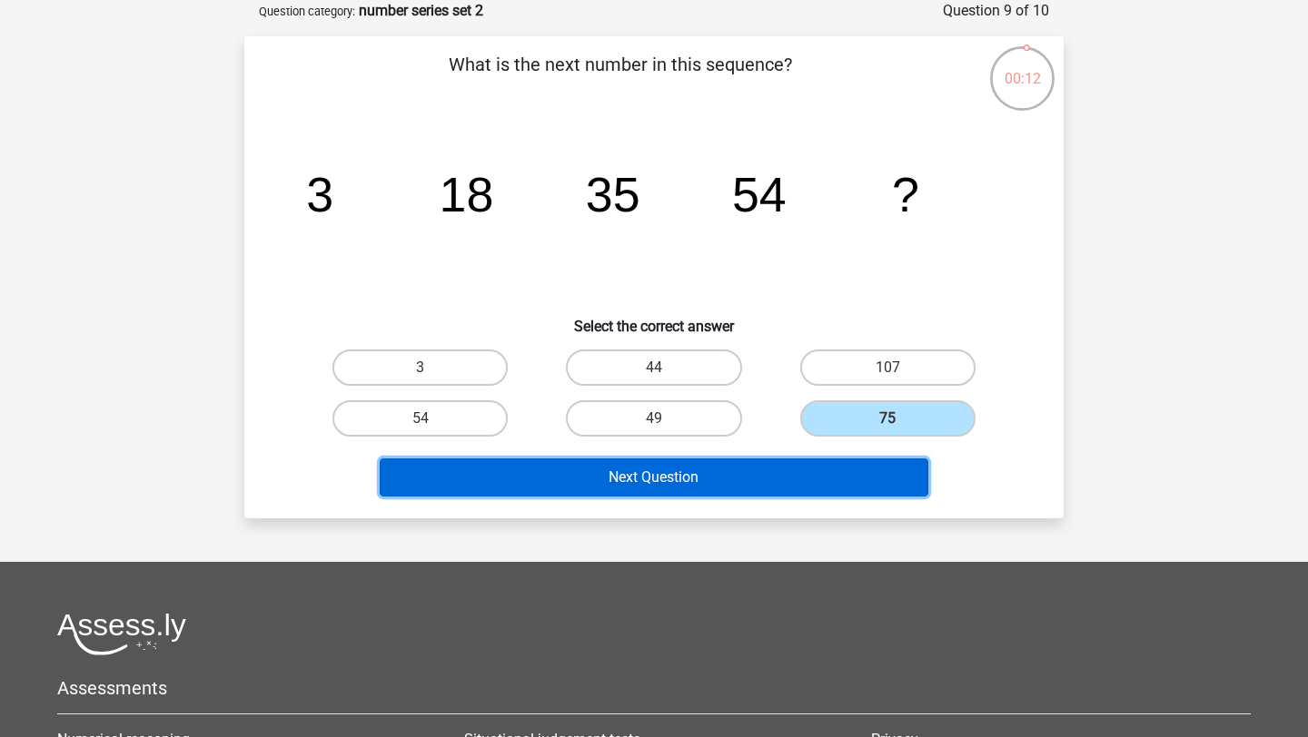
click at [777, 478] on button "Next Question" at bounding box center [654, 478] width 549 height 38
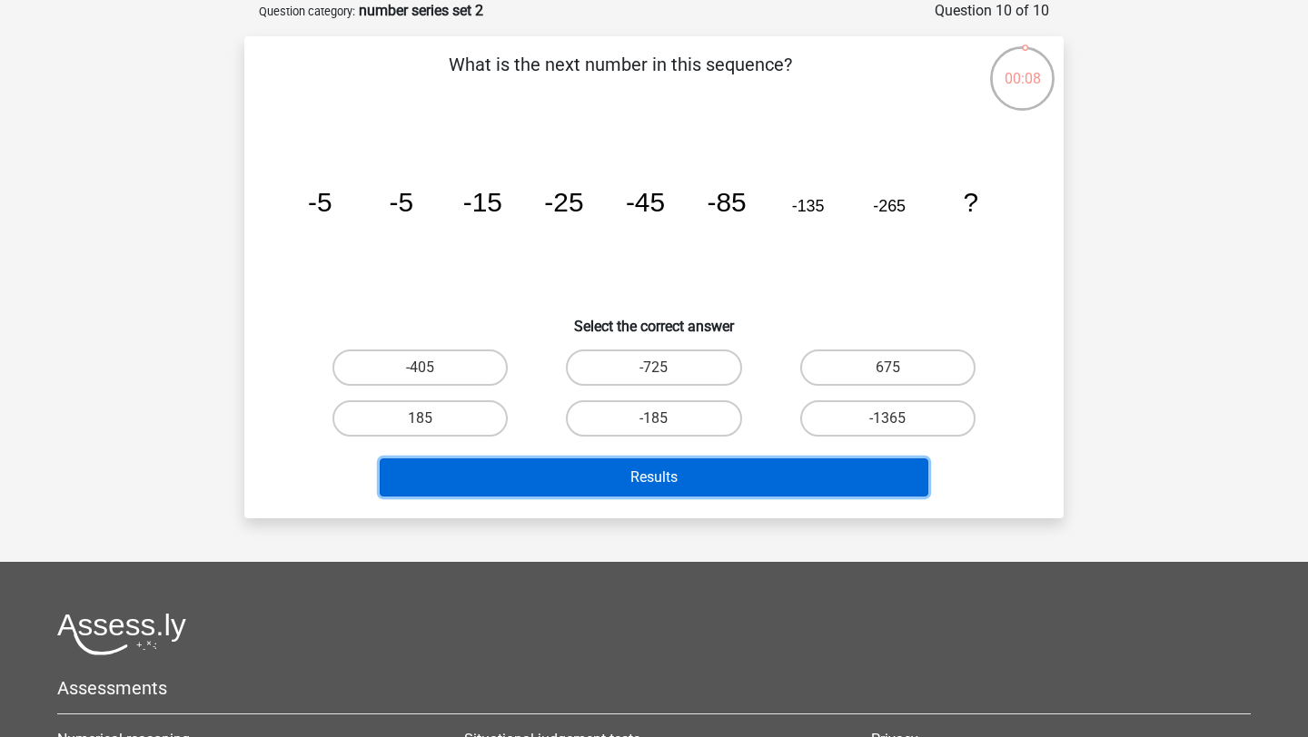
click at [777, 478] on button "Results" at bounding box center [654, 478] width 549 height 38
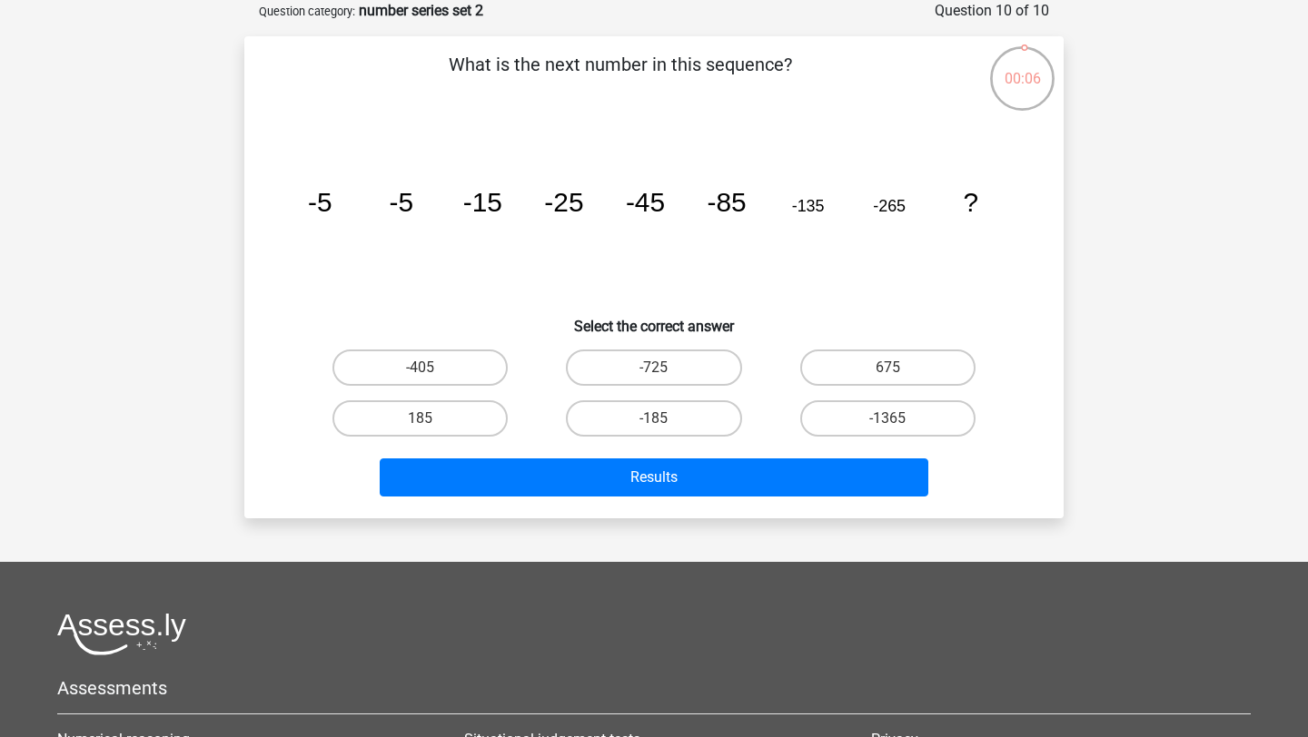
click at [474, 387] on div "-405" at bounding box center [419, 367] width 233 height 51
click at [479, 373] on label "-405" at bounding box center [419, 368] width 175 height 36
click at [432, 373] on input "-405" at bounding box center [427, 374] width 12 height 12
radio input "true"
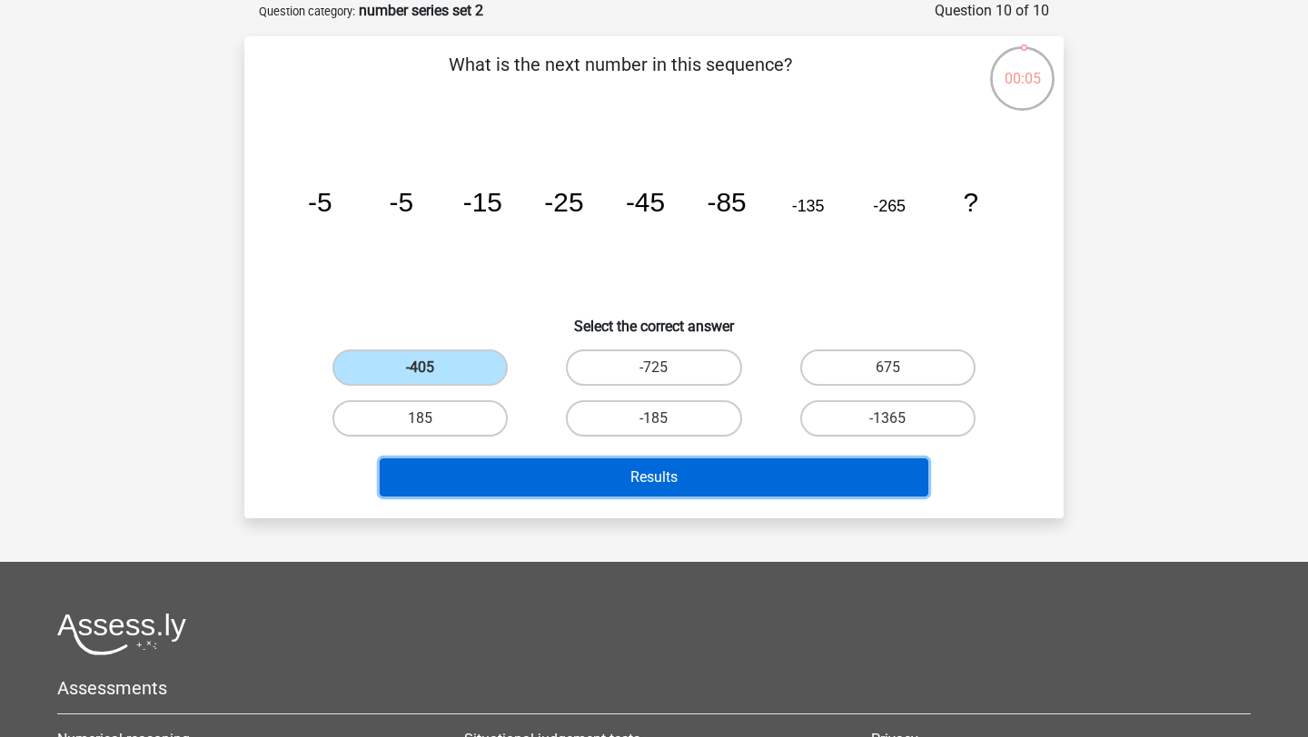
click at [568, 468] on button "Results" at bounding box center [654, 478] width 549 height 38
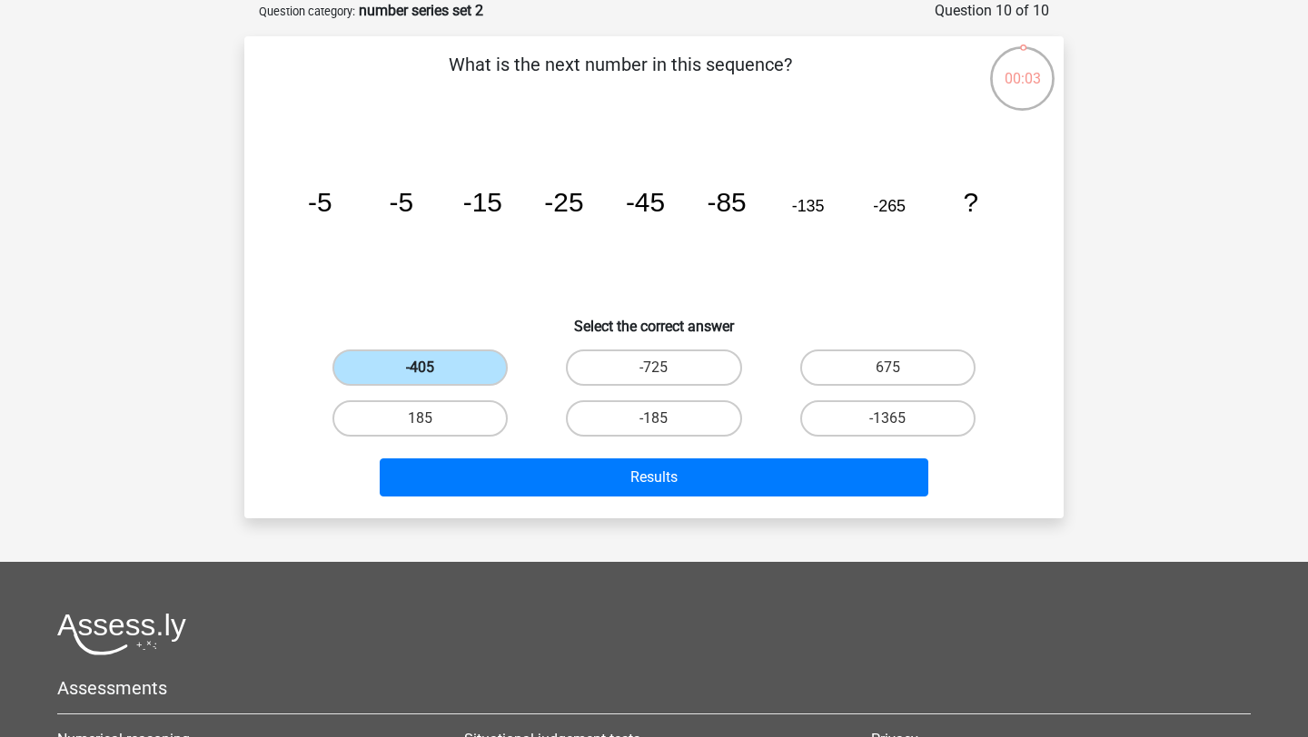
click at [468, 369] on label "-405" at bounding box center [419, 368] width 175 height 36
click at [432, 369] on input "-405" at bounding box center [427, 374] width 12 height 12
click at [678, 363] on label "-725" at bounding box center [653, 368] width 175 height 36
click at [666, 368] on input "-725" at bounding box center [660, 374] width 12 height 12
radio input "true"
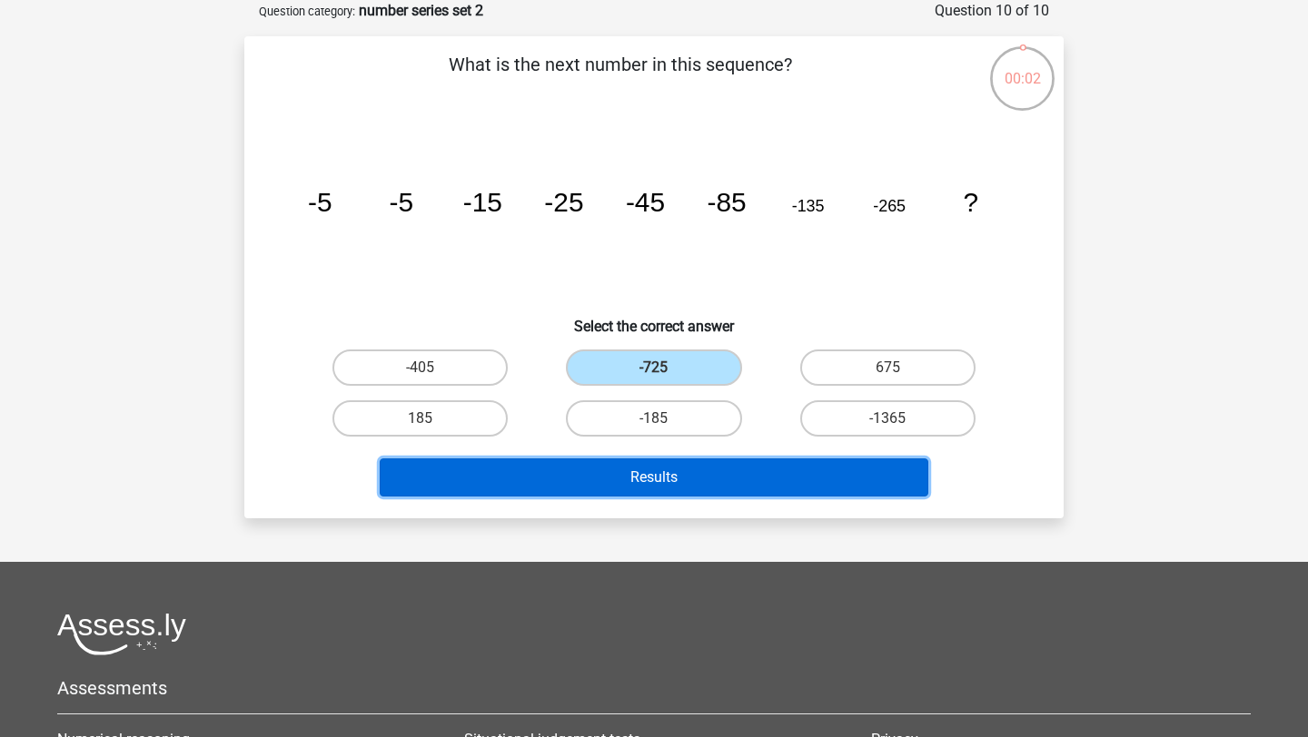
click at [637, 482] on button "Results" at bounding box center [654, 478] width 549 height 38
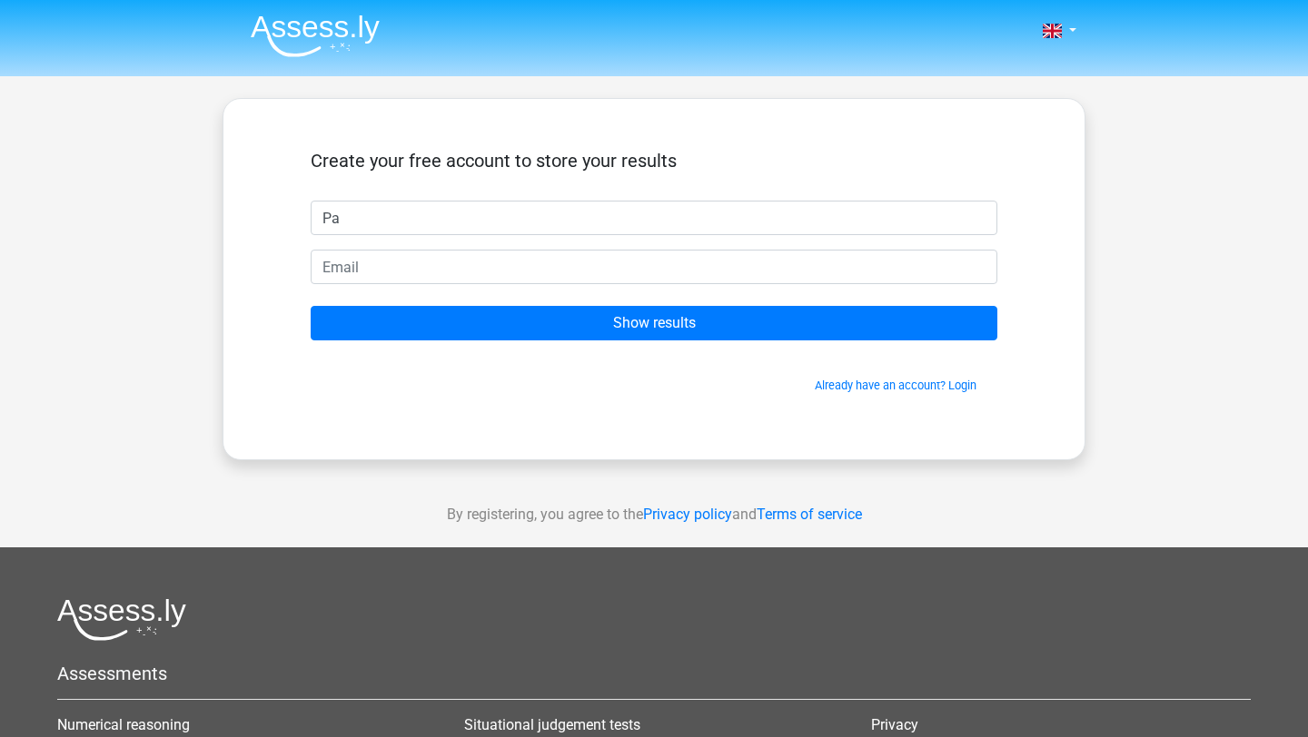
type input "P"
type input "ttulle_"
click at [311, 306] on input "Show results" at bounding box center [654, 323] width 687 height 35
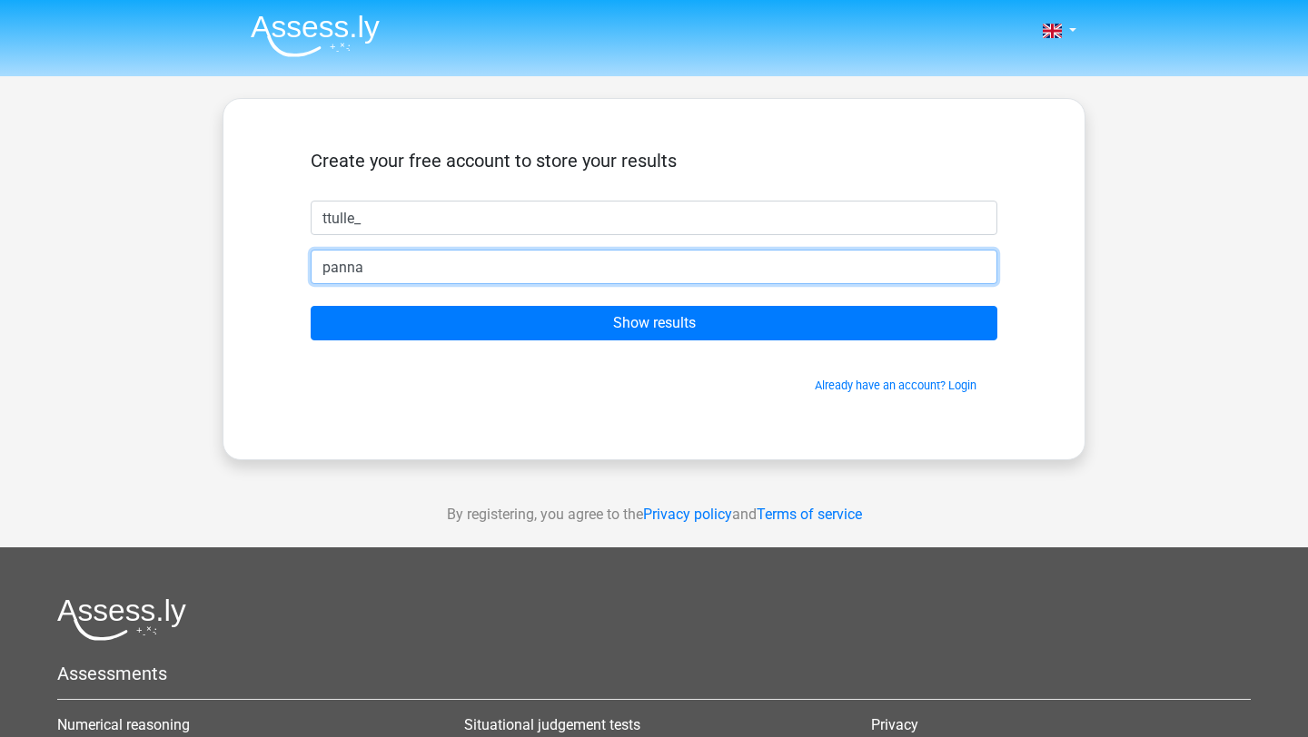
type input "[EMAIL_ADDRESS][DOMAIN_NAME]"
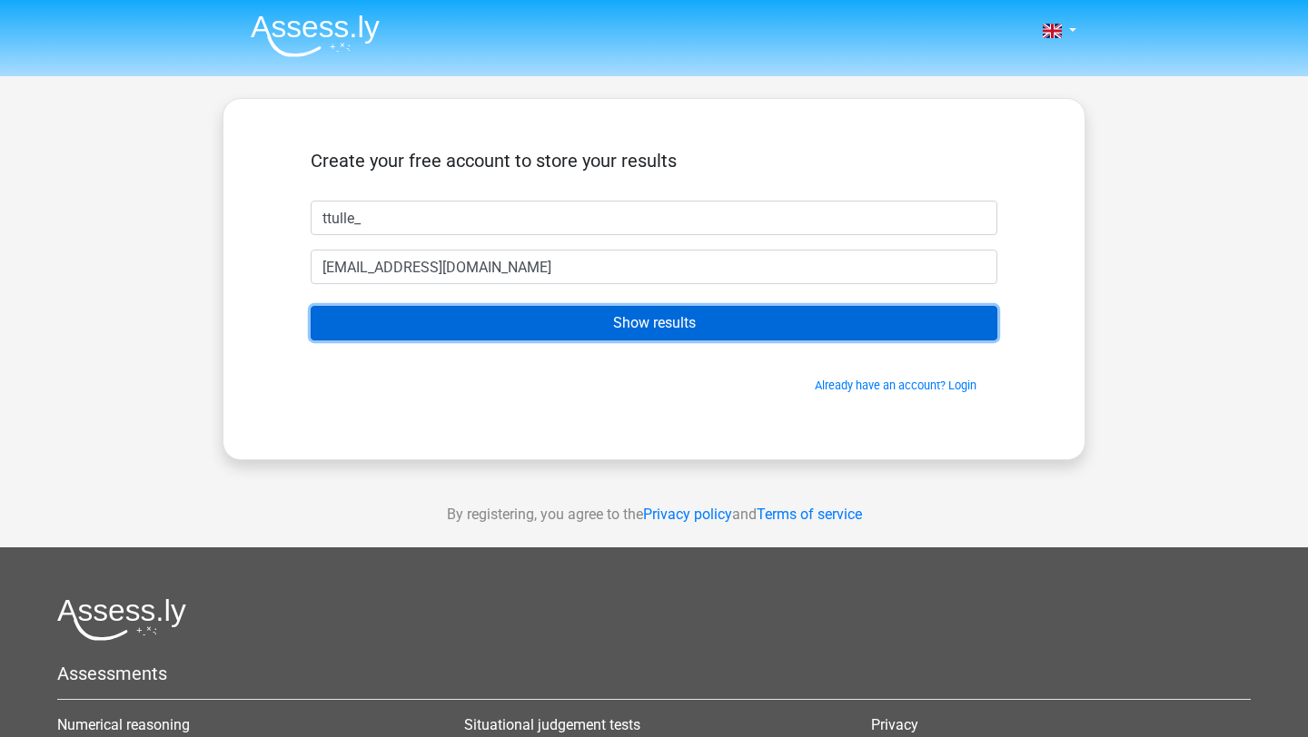
click at [599, 331] on input "Show results" at bounding box center [654, 323] width 687 height 35
